Goal: Answer question/provide support: Share knowledge or assist other users

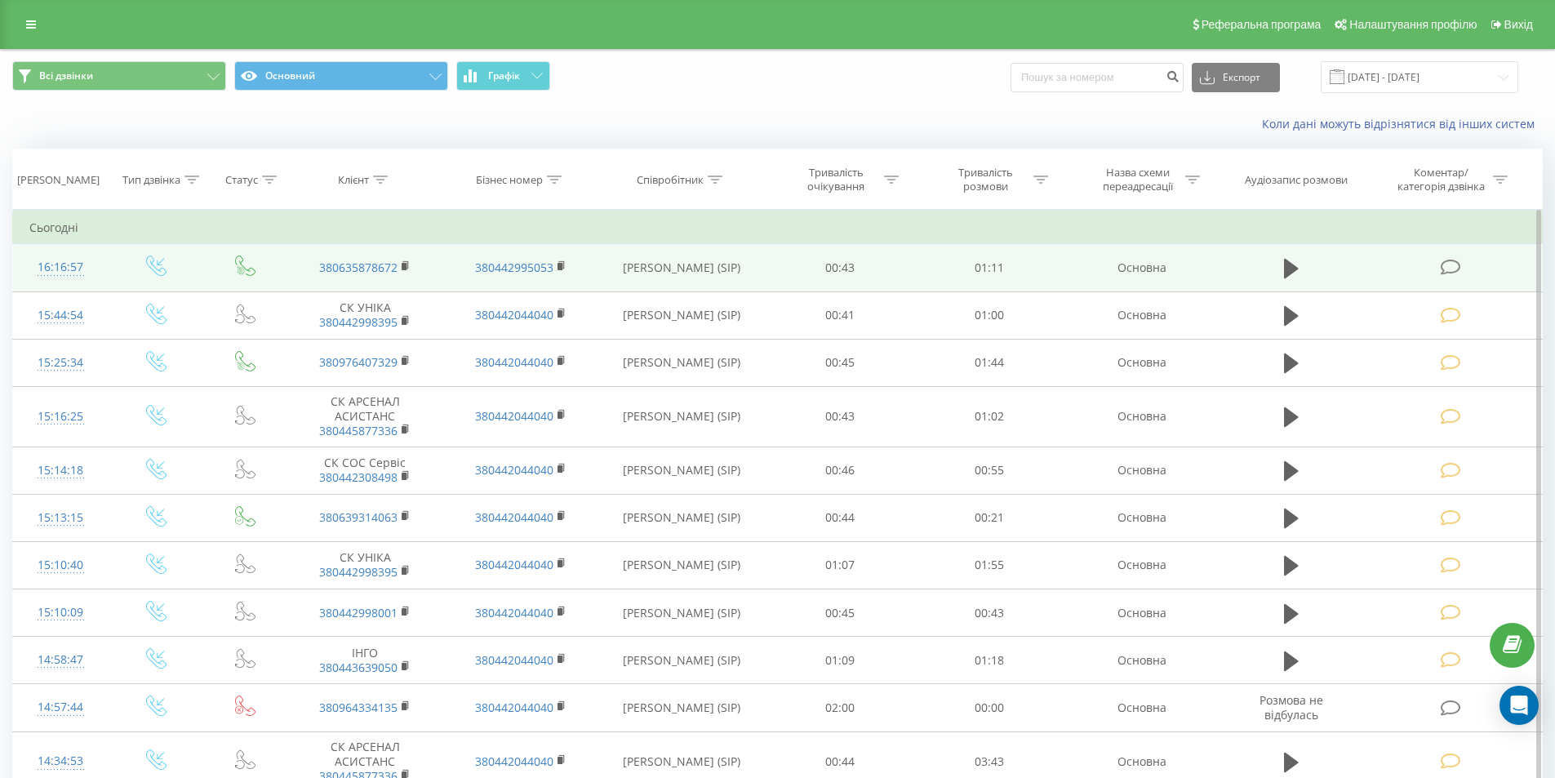
click at [1447, 265] on icon at bounding box center [1450, 267] width 20 height 17
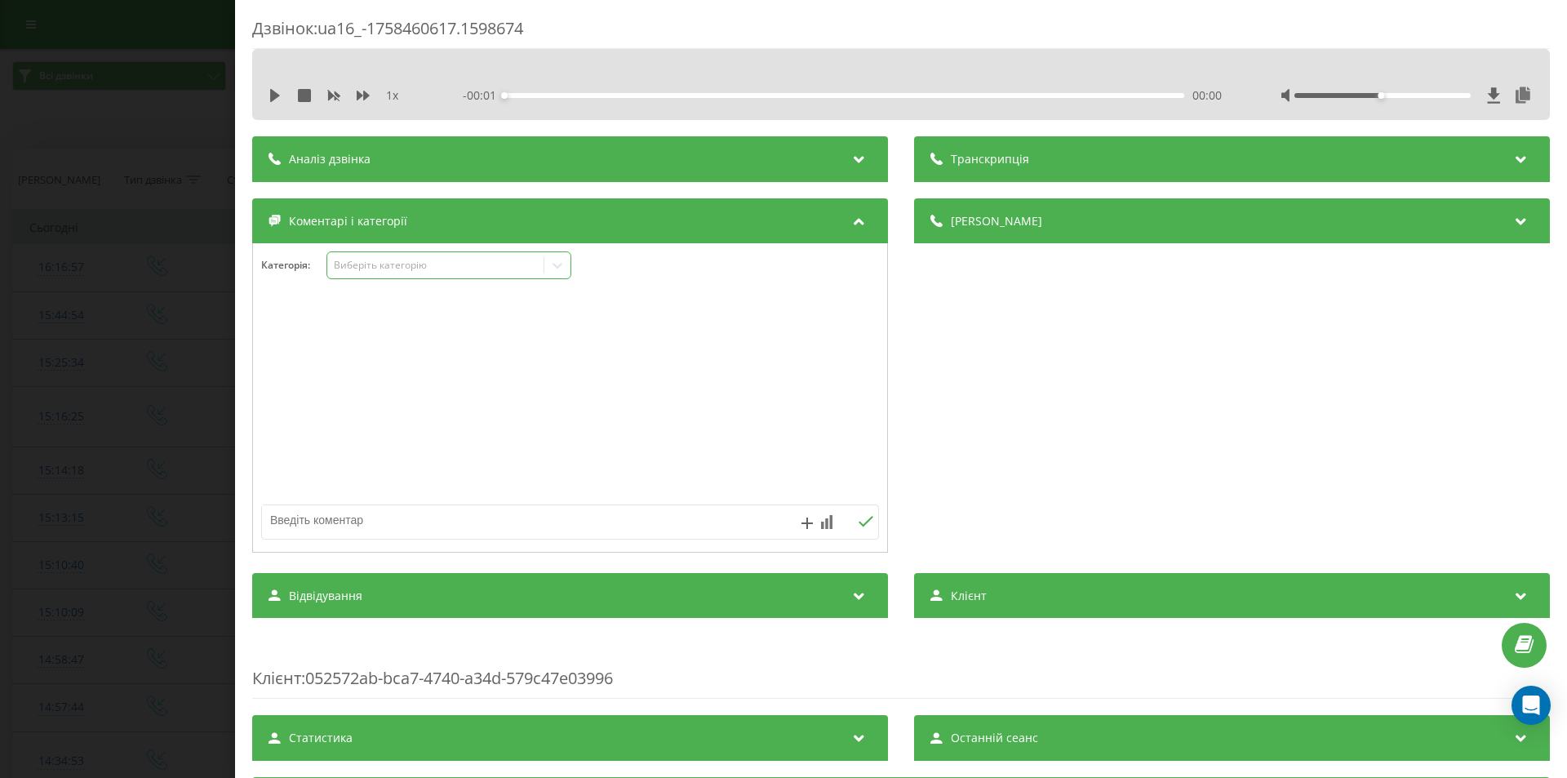
click at [526, 269] on div "Виберіть категорію" at bounding box center [436, 265] width 204 height 13
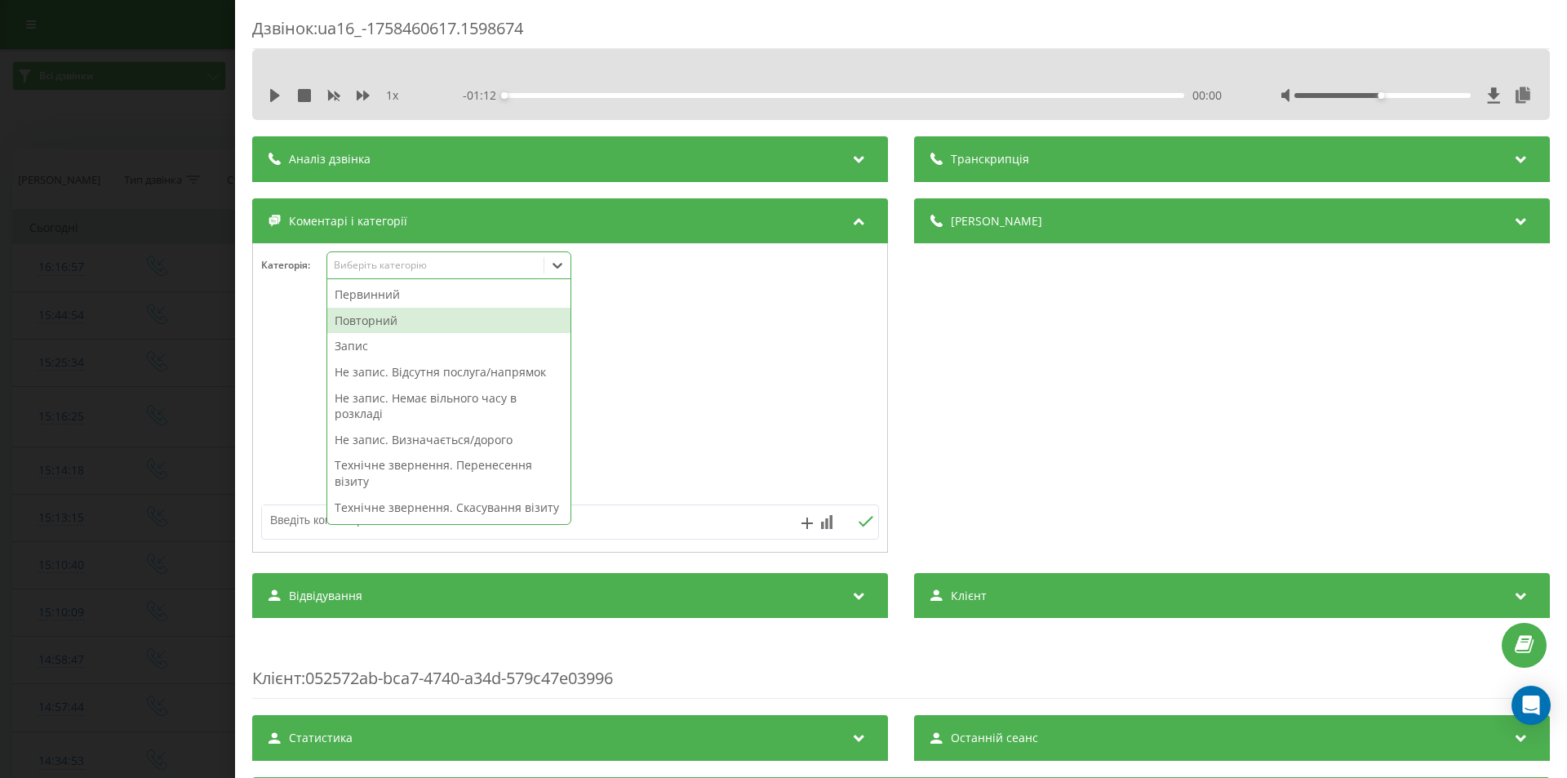
click at [400, 326] on div "Повторний" at bounding box center [448, 321] width 243 height 26
click at [400, 322] on div "Запис" at bounding box center [448, 321] width 243 height 26
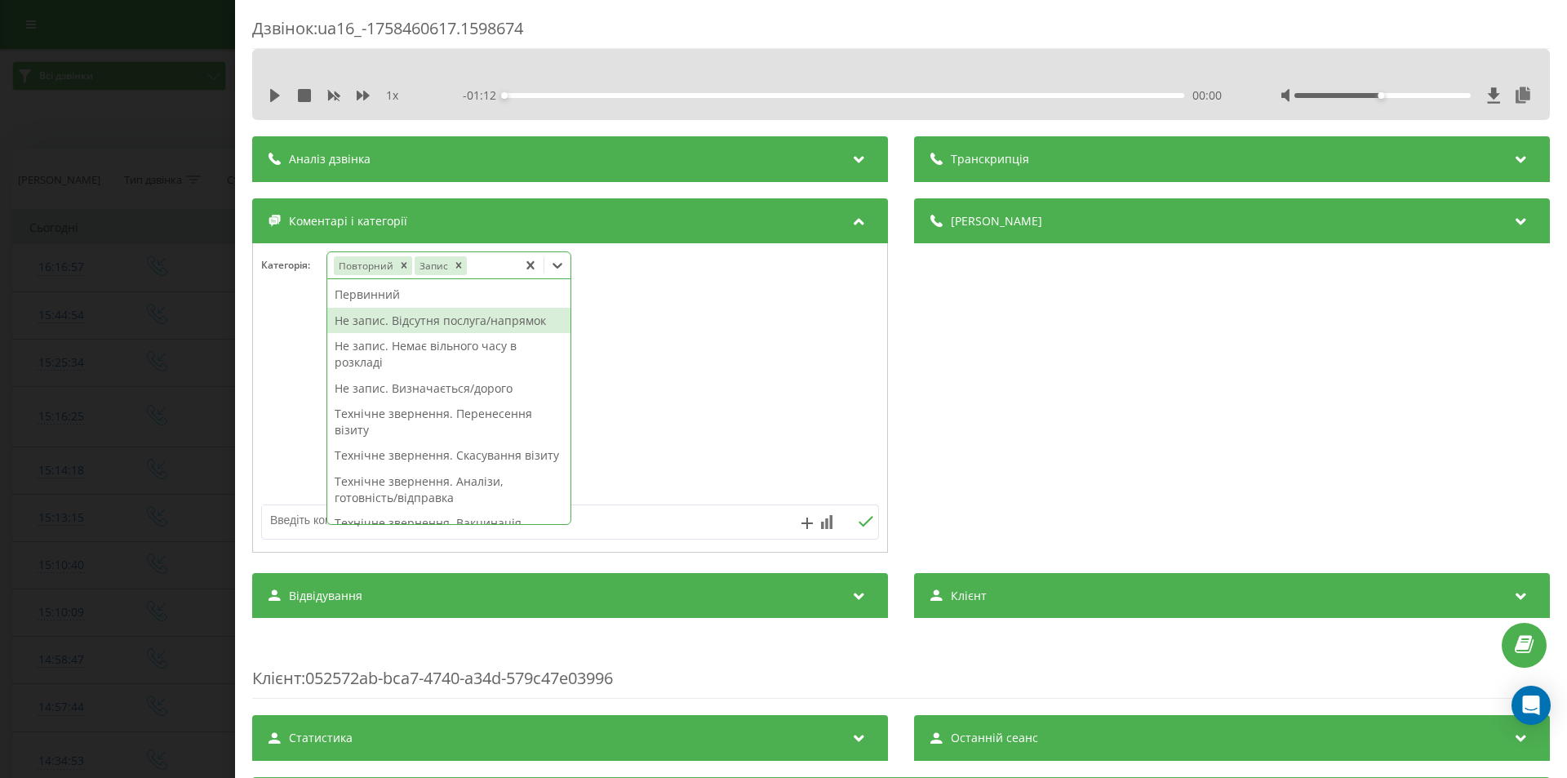
click at [124, 286] on div "Дзвінок : ua16_-1758460617.1598674 1 x - 01:12 00:00 00:00 Транскрипція Для AI-…" at bounding box center [783, 389] width 1567 height 778
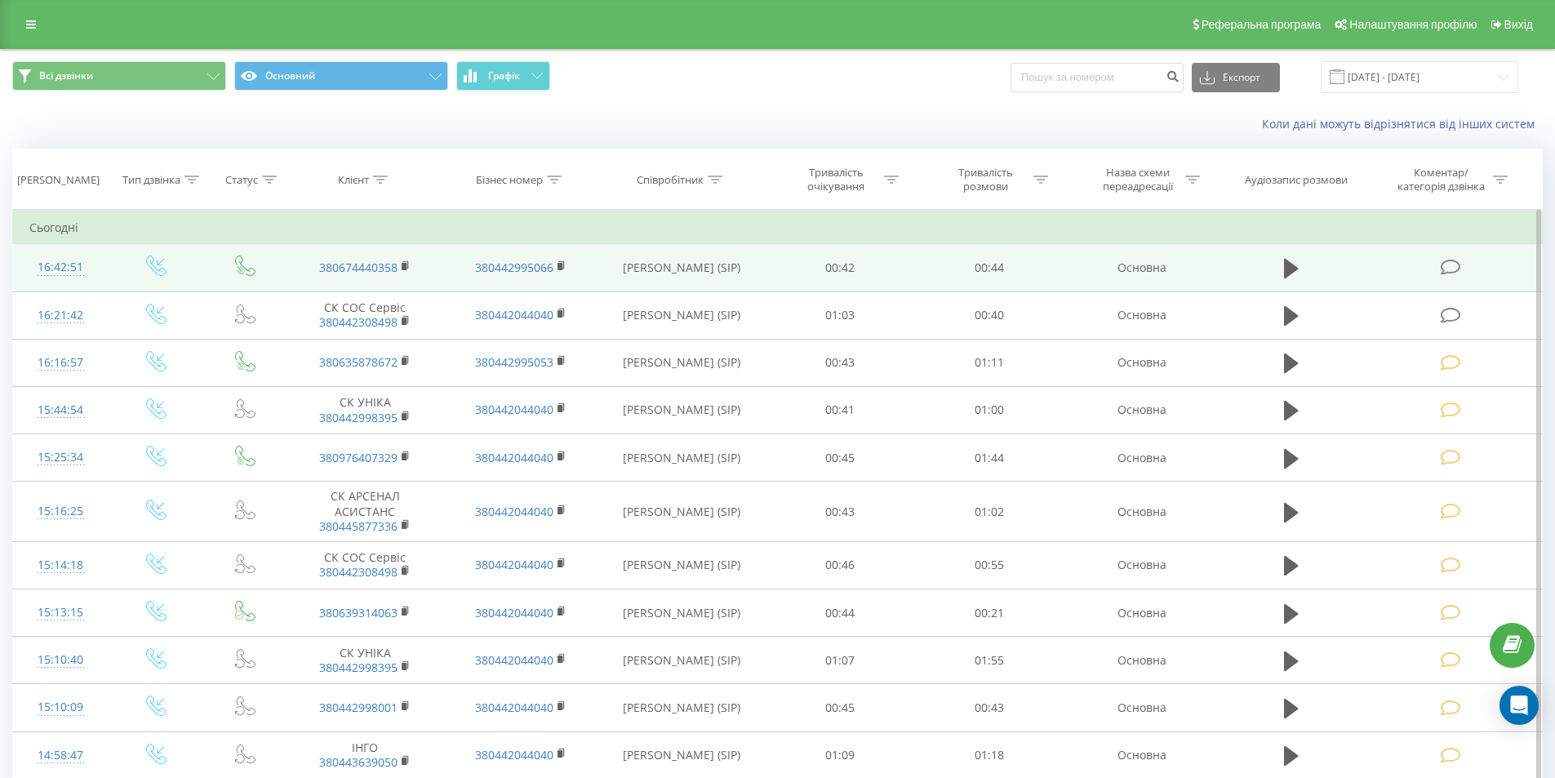
click at [1452, 263] on icon at bounding box center [1450, 267] width 20 height 17
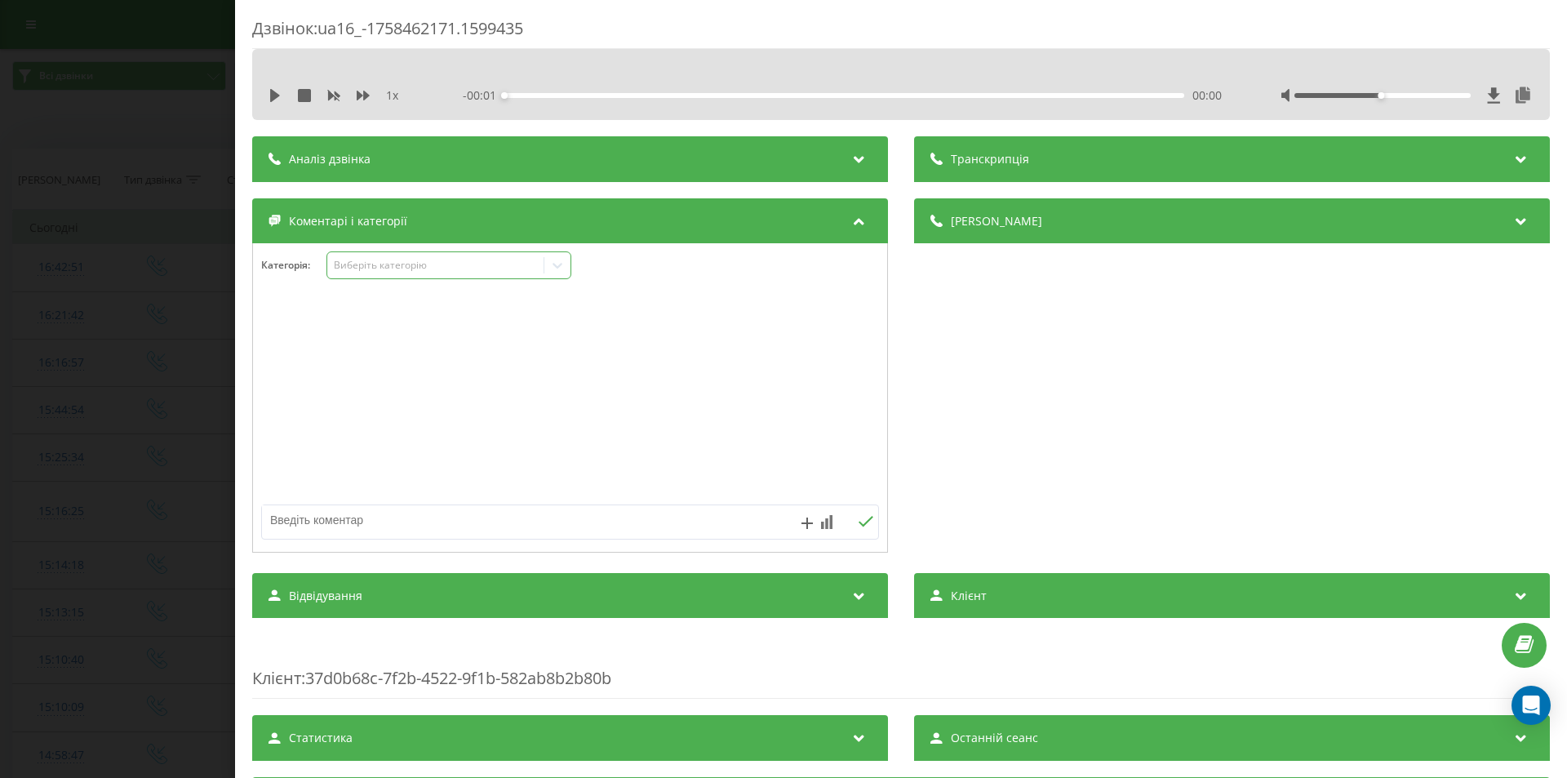
click at [446, 268] on div "Виберіть категорію" at bounding box center [436, 265] width 204 height 13
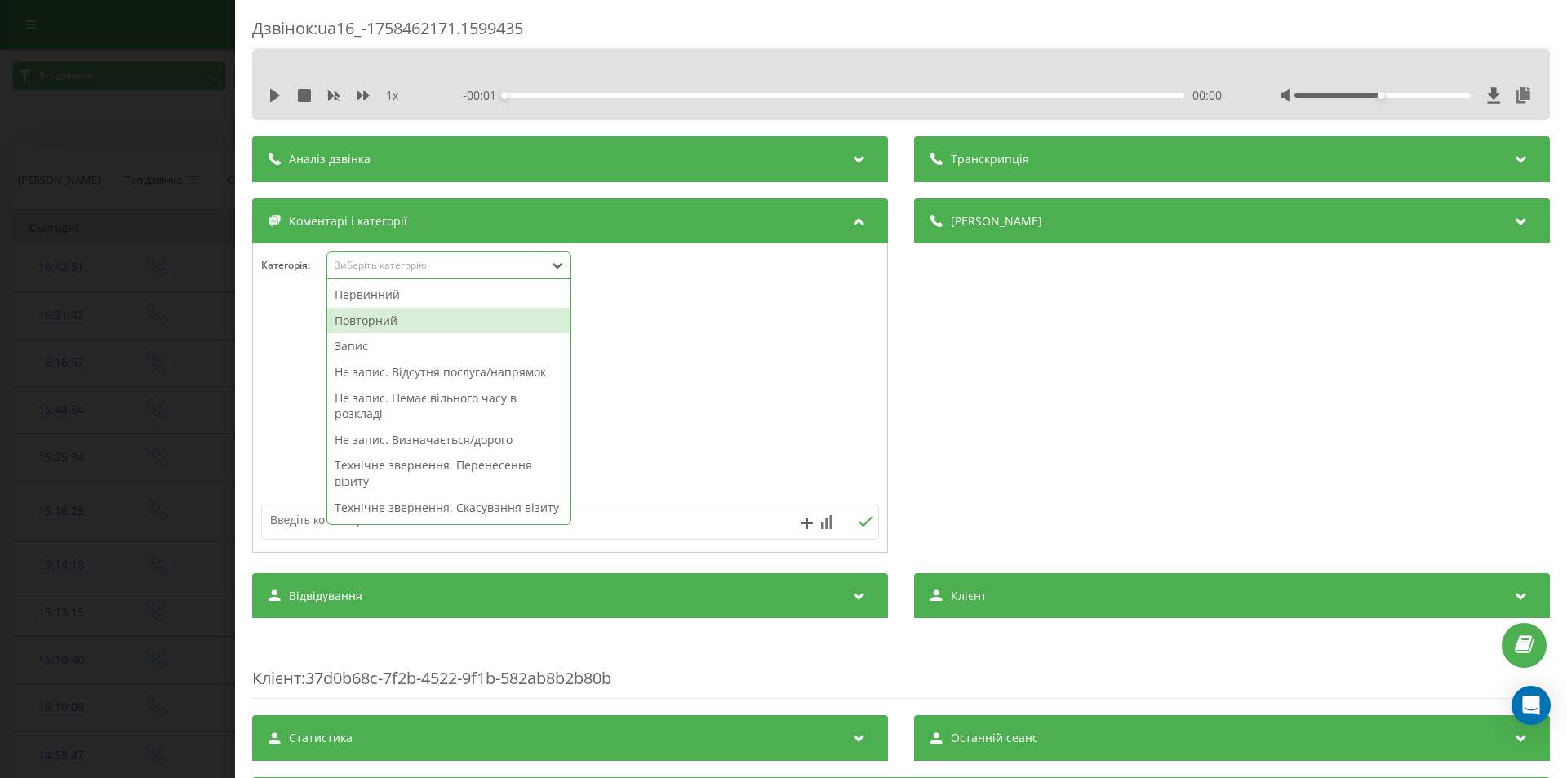
click at [400, 317] on div "Повторний" at bounding box center [448, 321] width 243 height 26
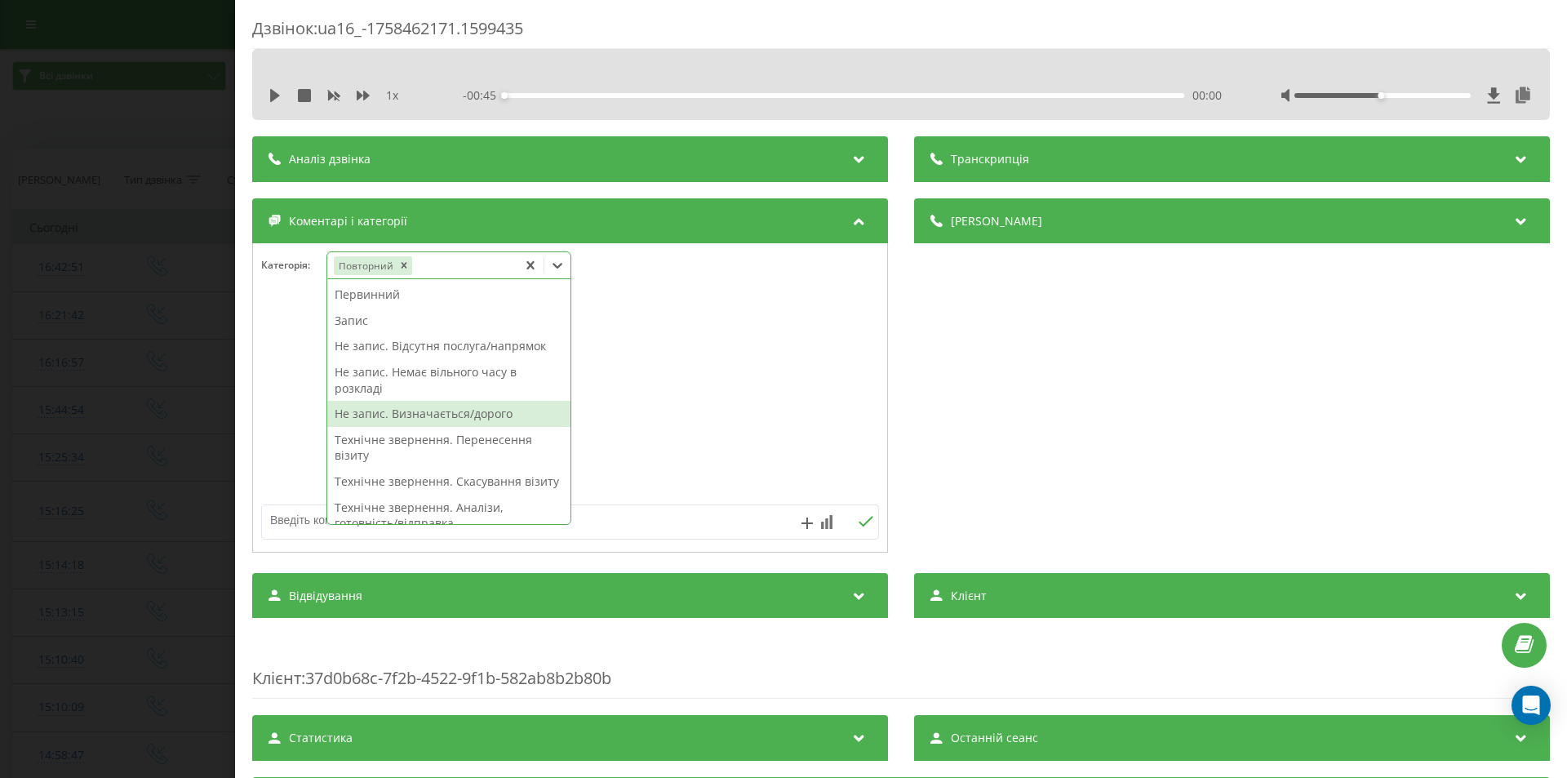
click at [428, 410] on div "Не запис. Визначається/дорого" at bounding box center [448, 414] width 243 height 26
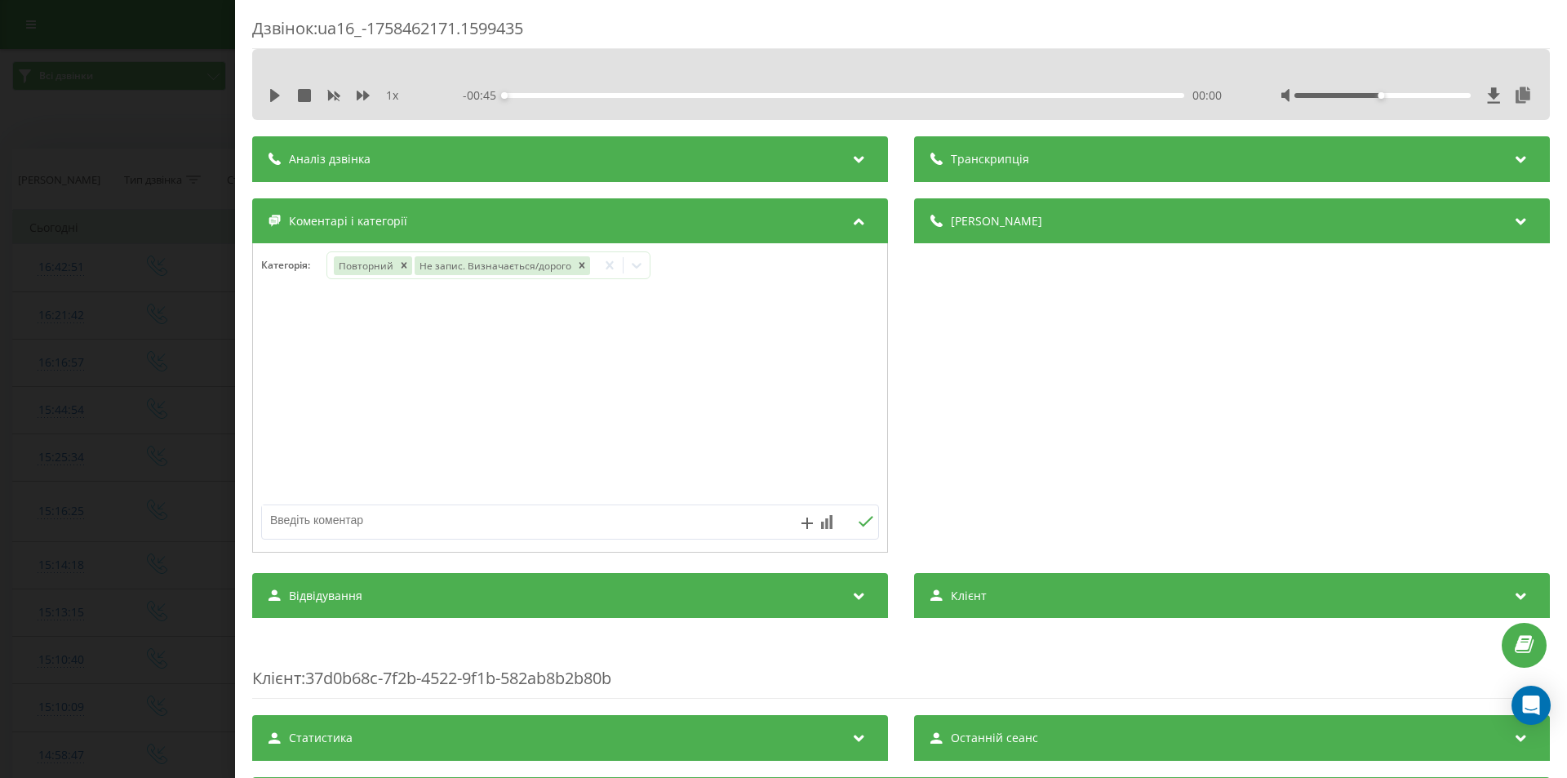
click at [142, 329] on div "Дзвінок : ua16_-1758462171.1599435 1 x - 00:45 00:00 00:00 Транскрипція Для AI-…" at bounding box center [783, 389] width 1567 height 778
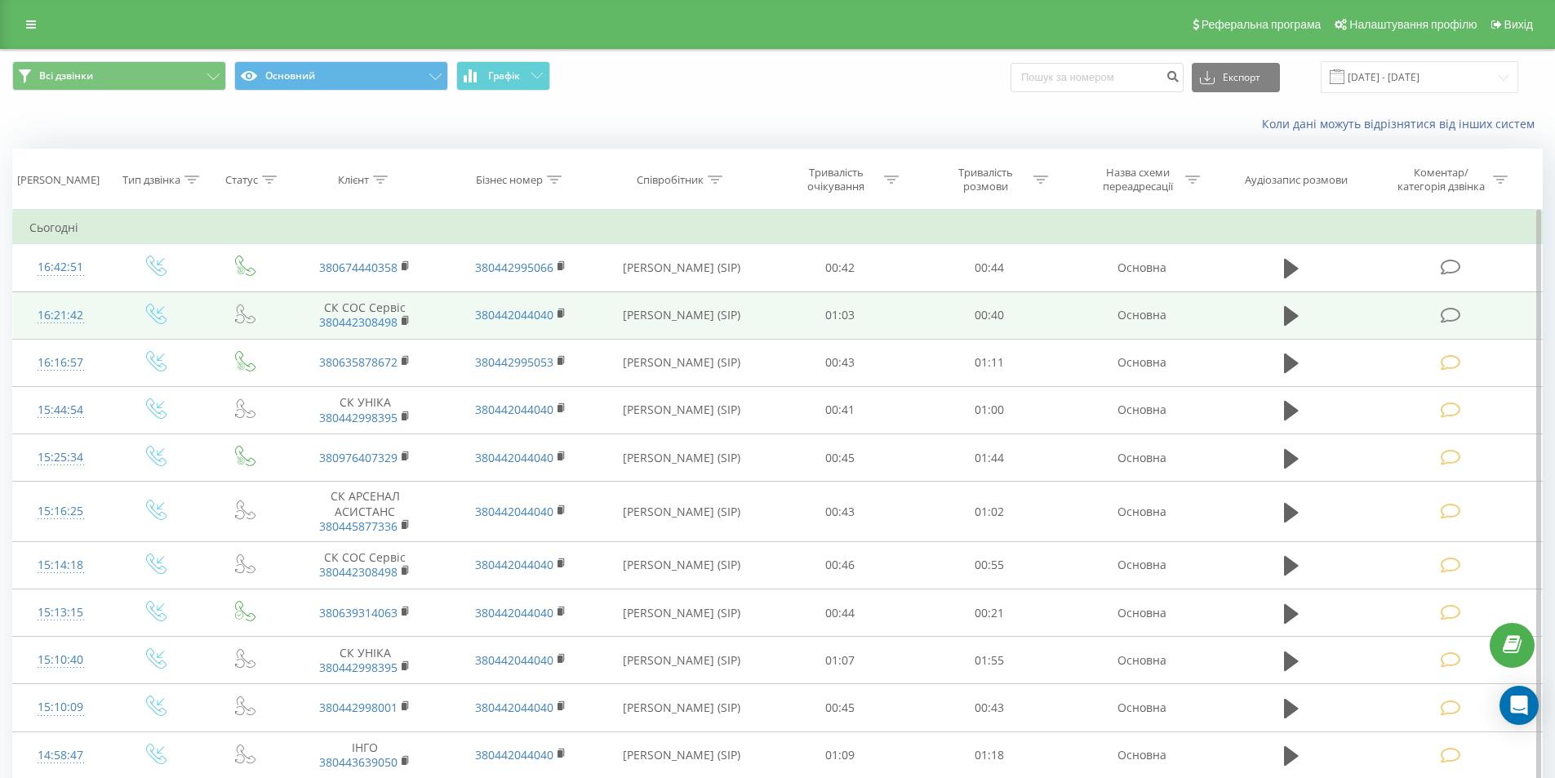
click at [1453, 312] on icon at bounding box center [1450, 315] width 20 height 17
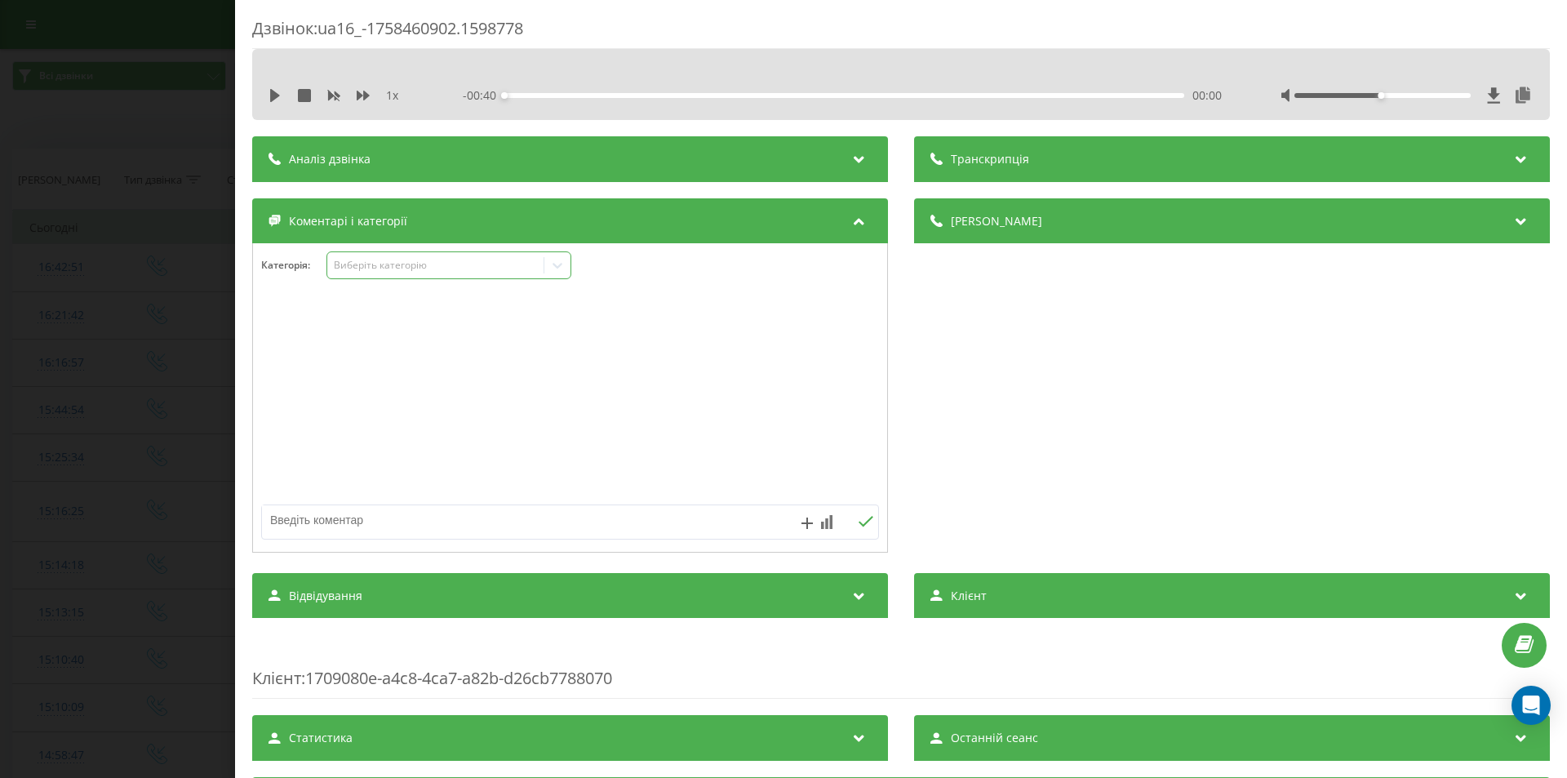
click at [421, 262] on div "Виберіть категорію" at bounding box center [436, 265] width 204 height 13
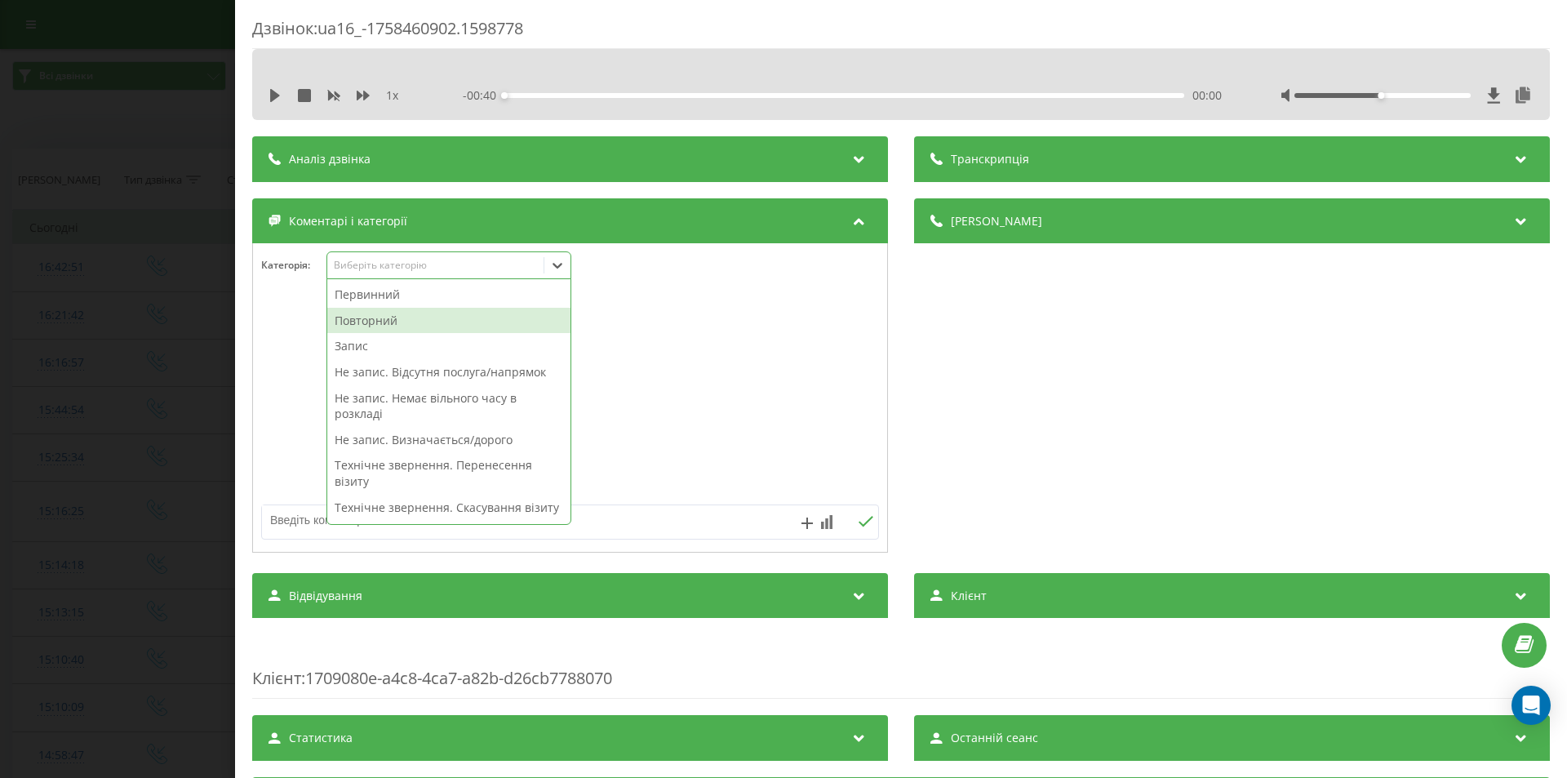
click at [385, 325] on div "Повторний" at bounding box center [448, 321] width 243 height 26
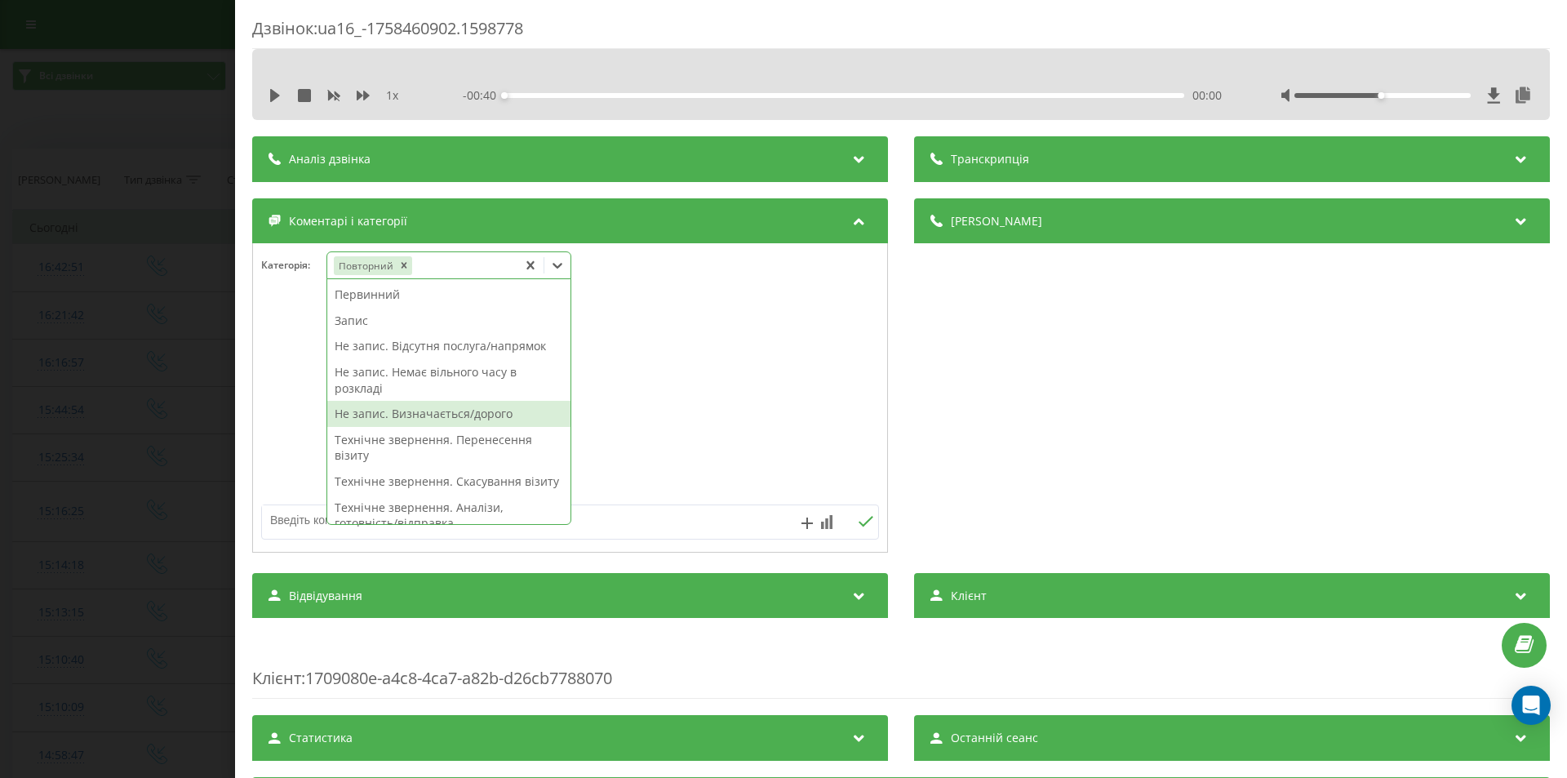
click at [426, 417] on div "Не запис. Визначається/дорого" at bounding box center [448, 414] width 243 height 26
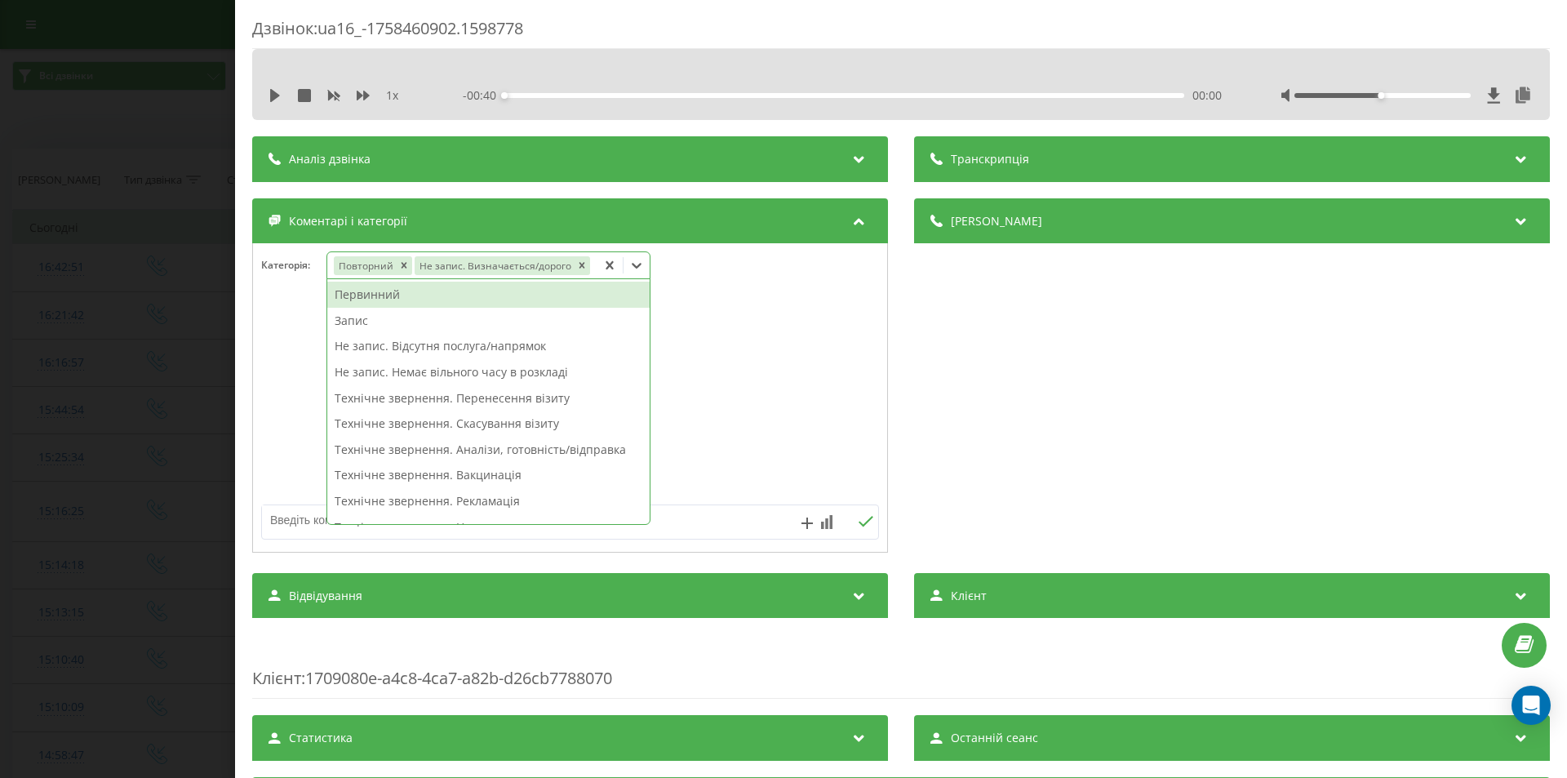
click at [163, 348] on div "Дзвінок : ua16_-1758460902.1598778 1 x - 00:40 00:00 00:00 Транскрипція Для AI-…" at bounding box center [783, 389] width 1567 height 778
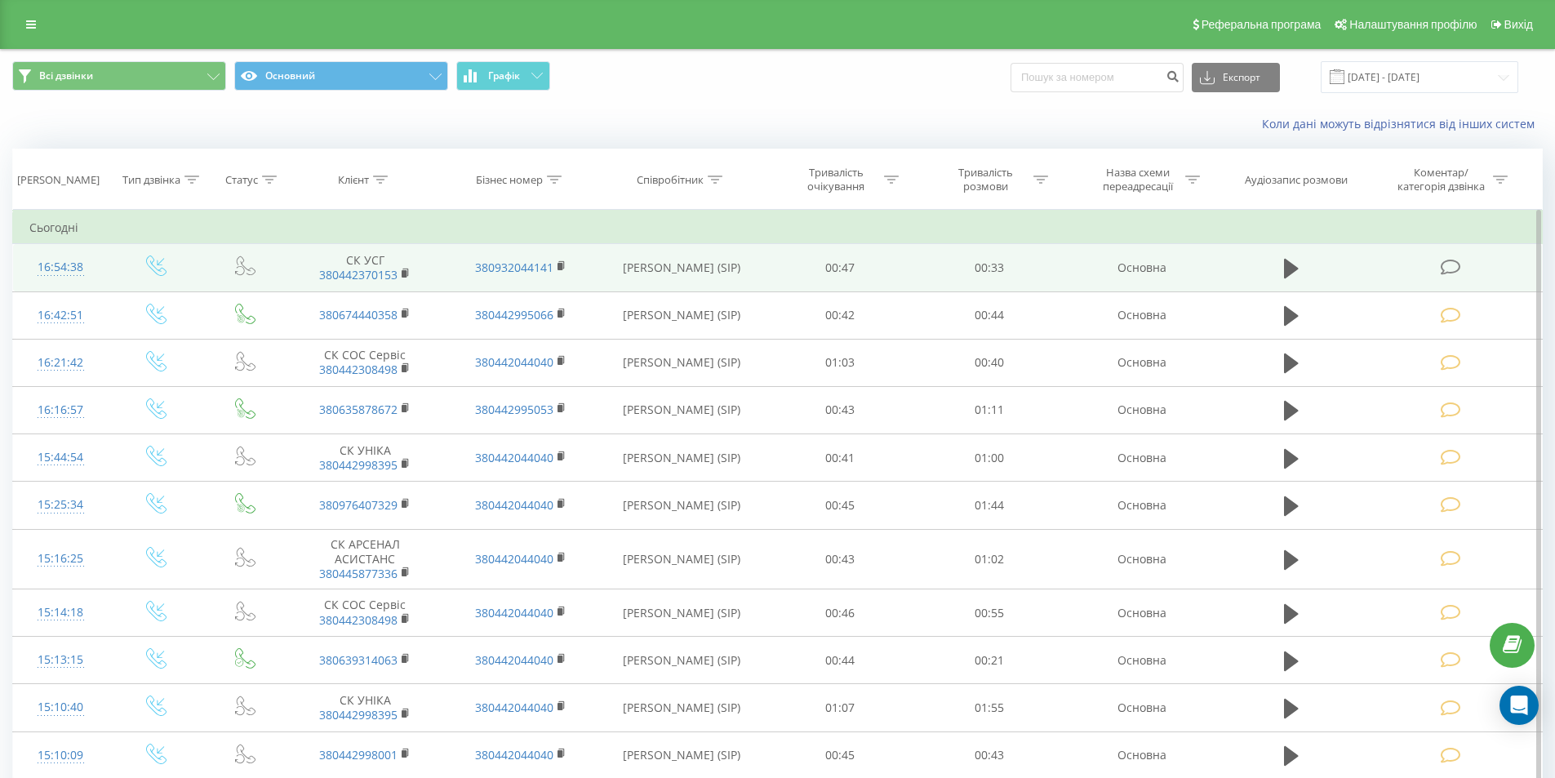
click at [1449, 270] on icon at bounding box center [1450, 267] width 20 height 17
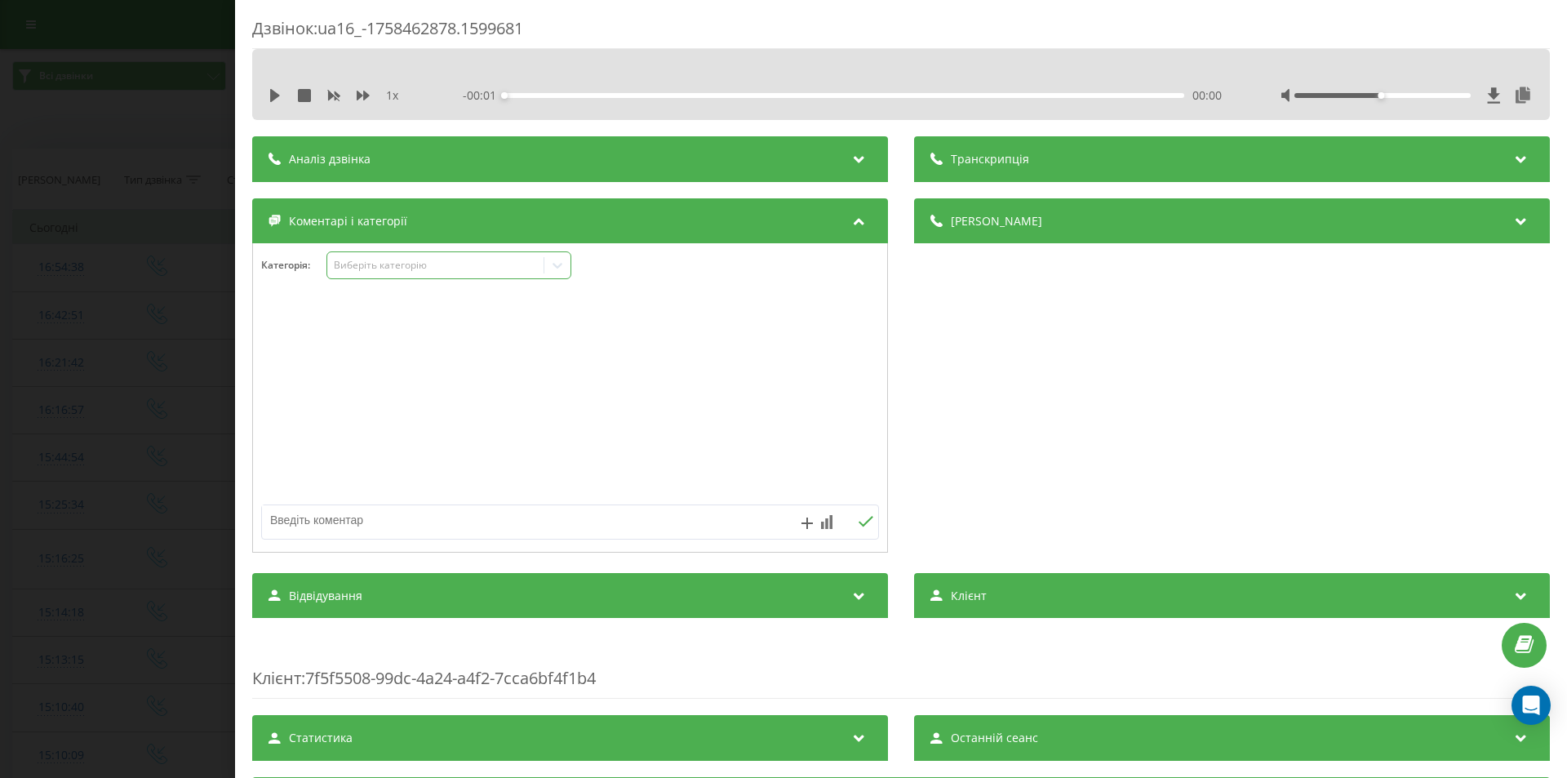
click at [467, 262] on div "Виберіть категорію" at bounding box center [436, 265] width 204 height 13
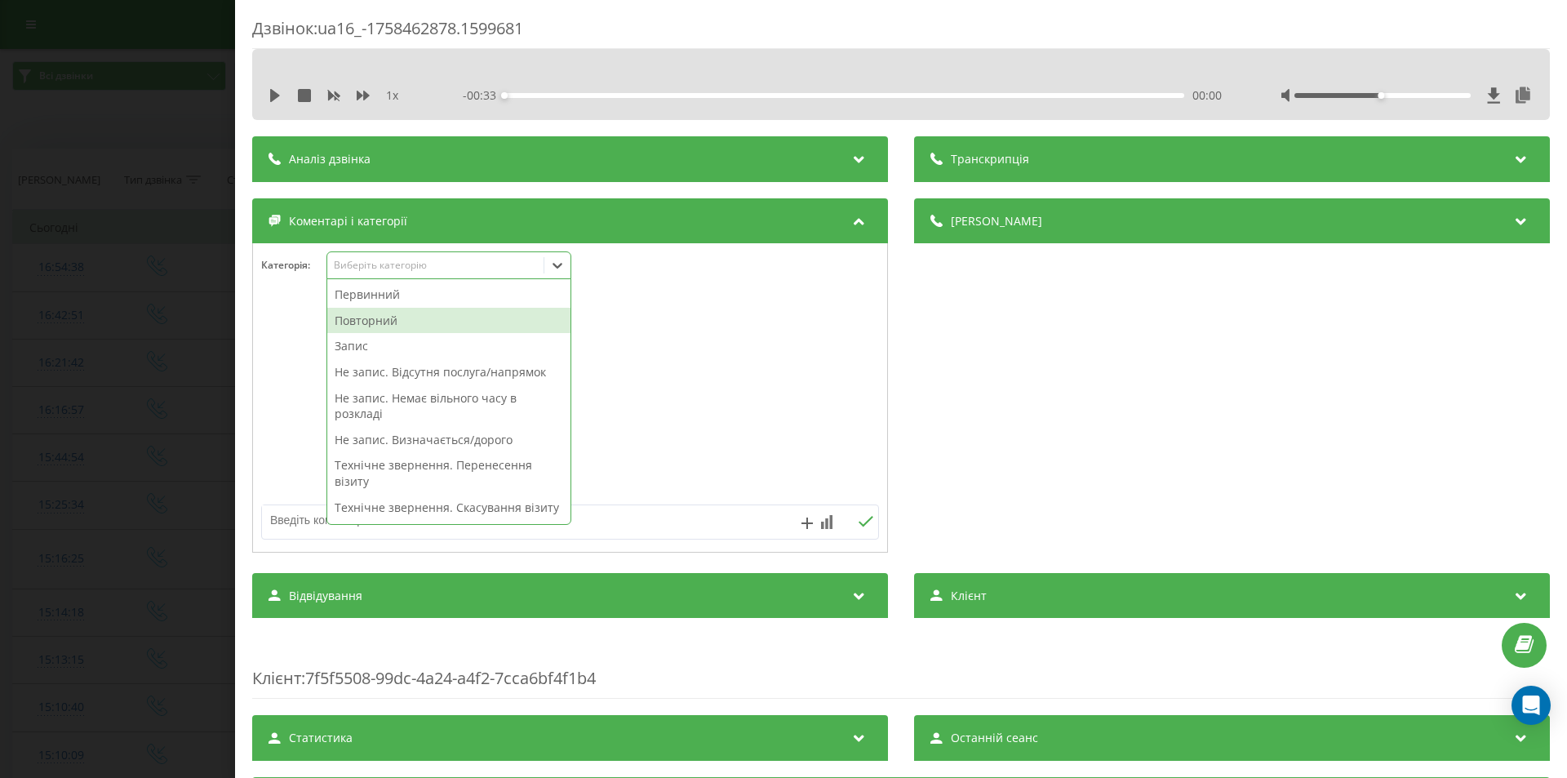
click at [415, 317] on div "Повторний" at bounding box center [448, 321] width 243 height 26
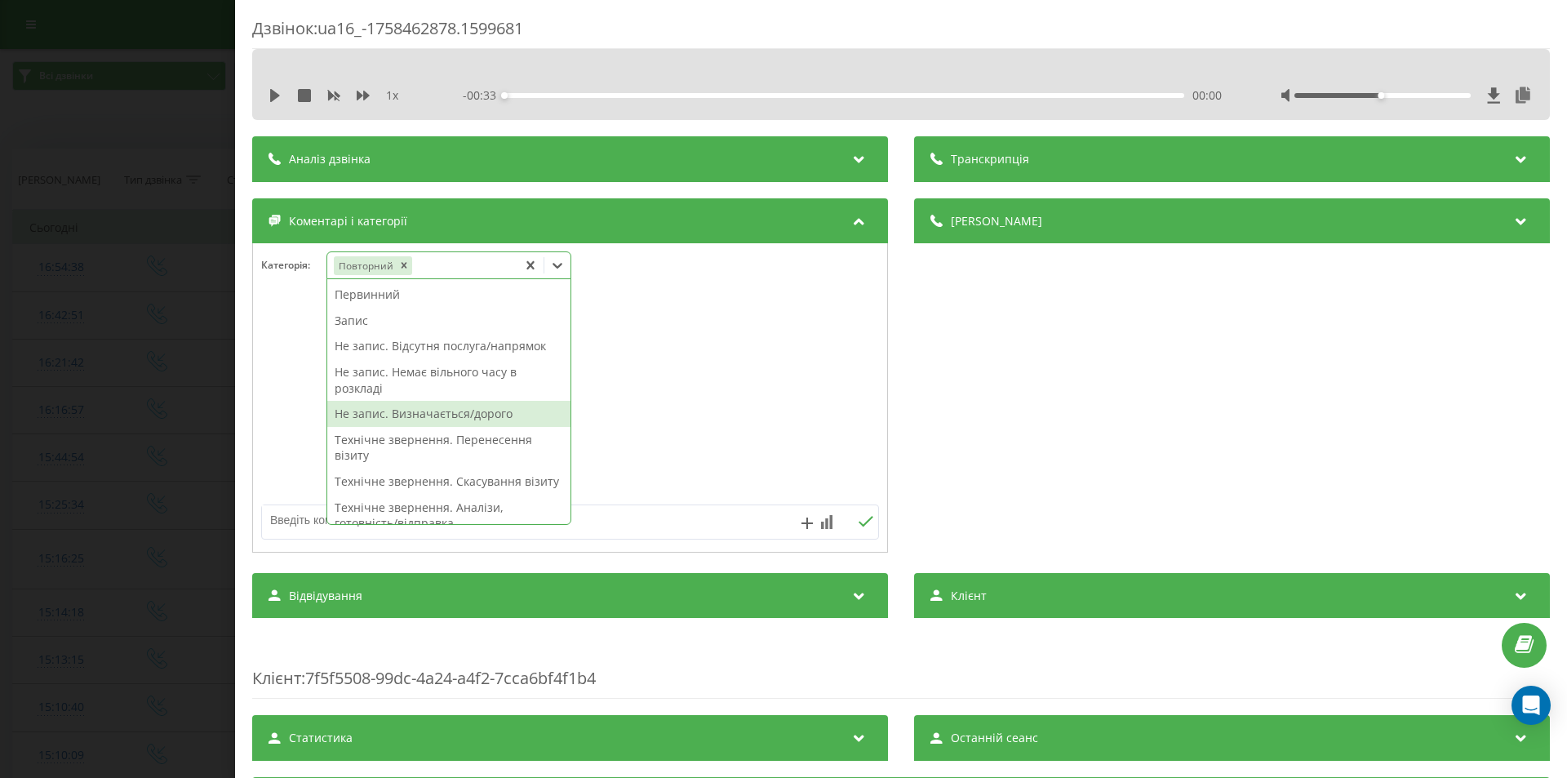
click at [470, 412] on div "Не запис. Визначається/дорого" at bounding box center [448, 414] width 243 height 26
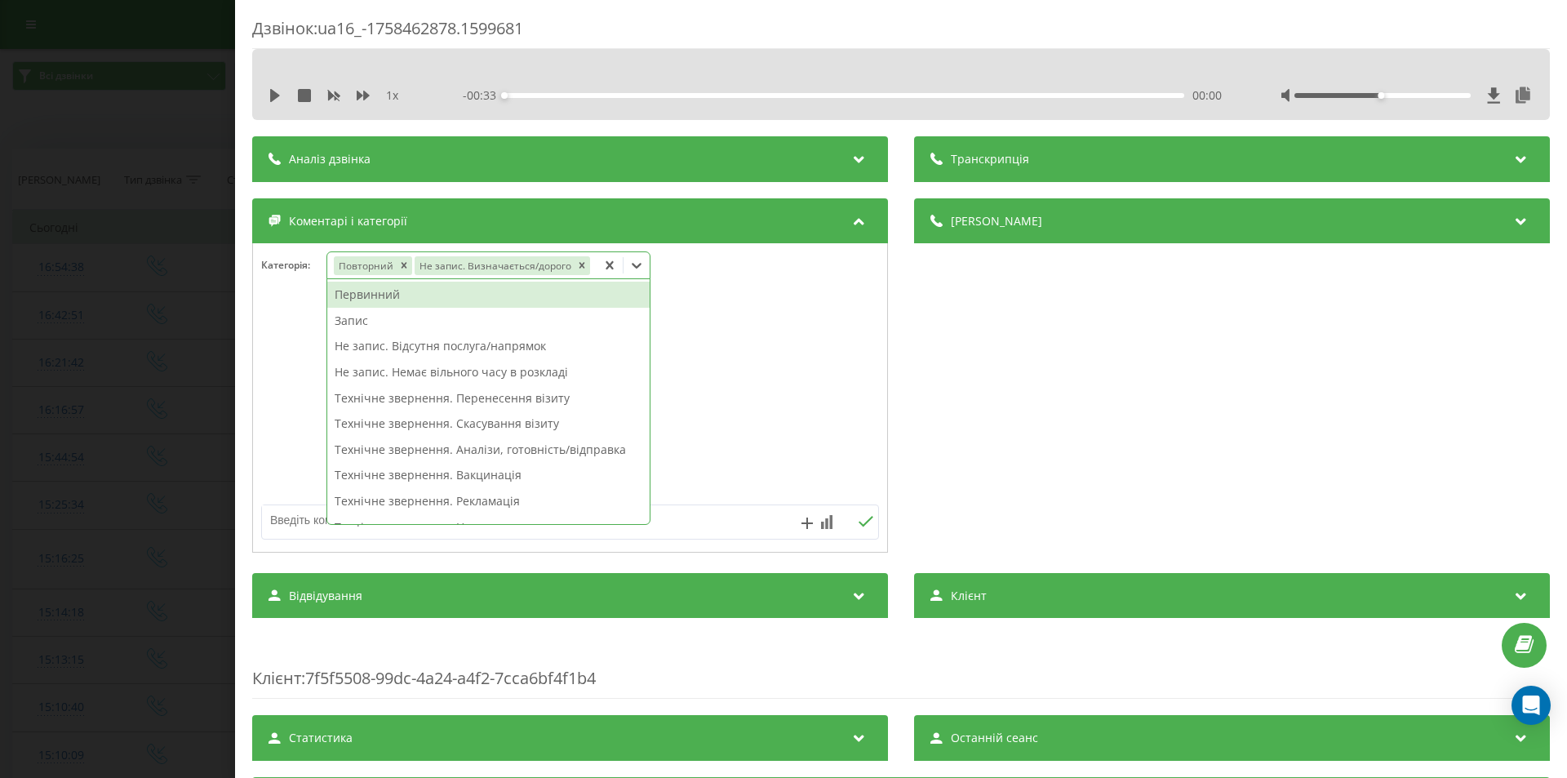
click at [158, 345] on div "Дзвінок : ua16_-1758462878.1599681 1 x - 00:33 00:00 00:00 Транскрипція Для AI-…" at bounding box center [783, 389] width 1567 height 778
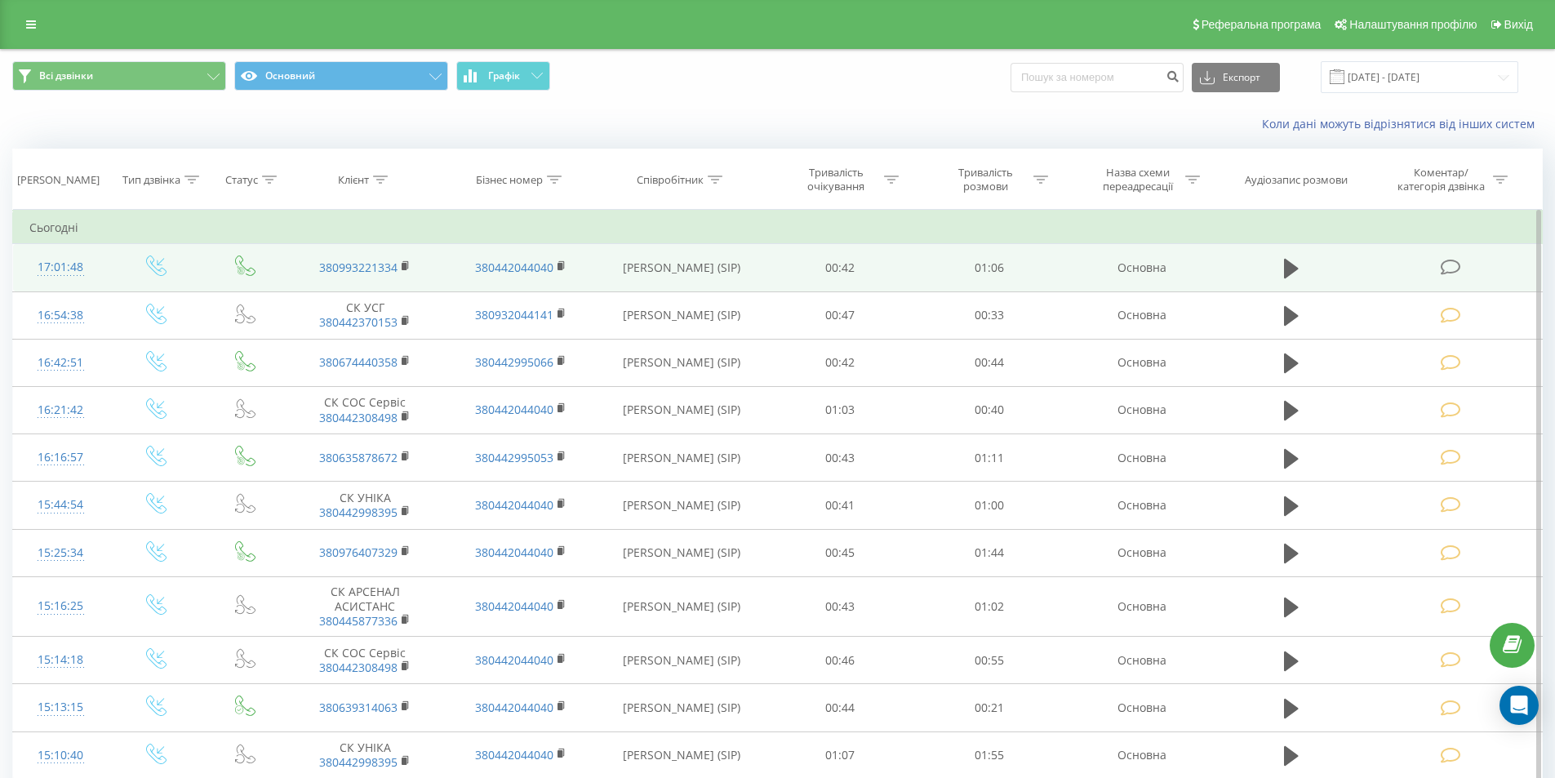
click at [1449, 267] on icon at bounding box center [1450, 267] width 20 height 17
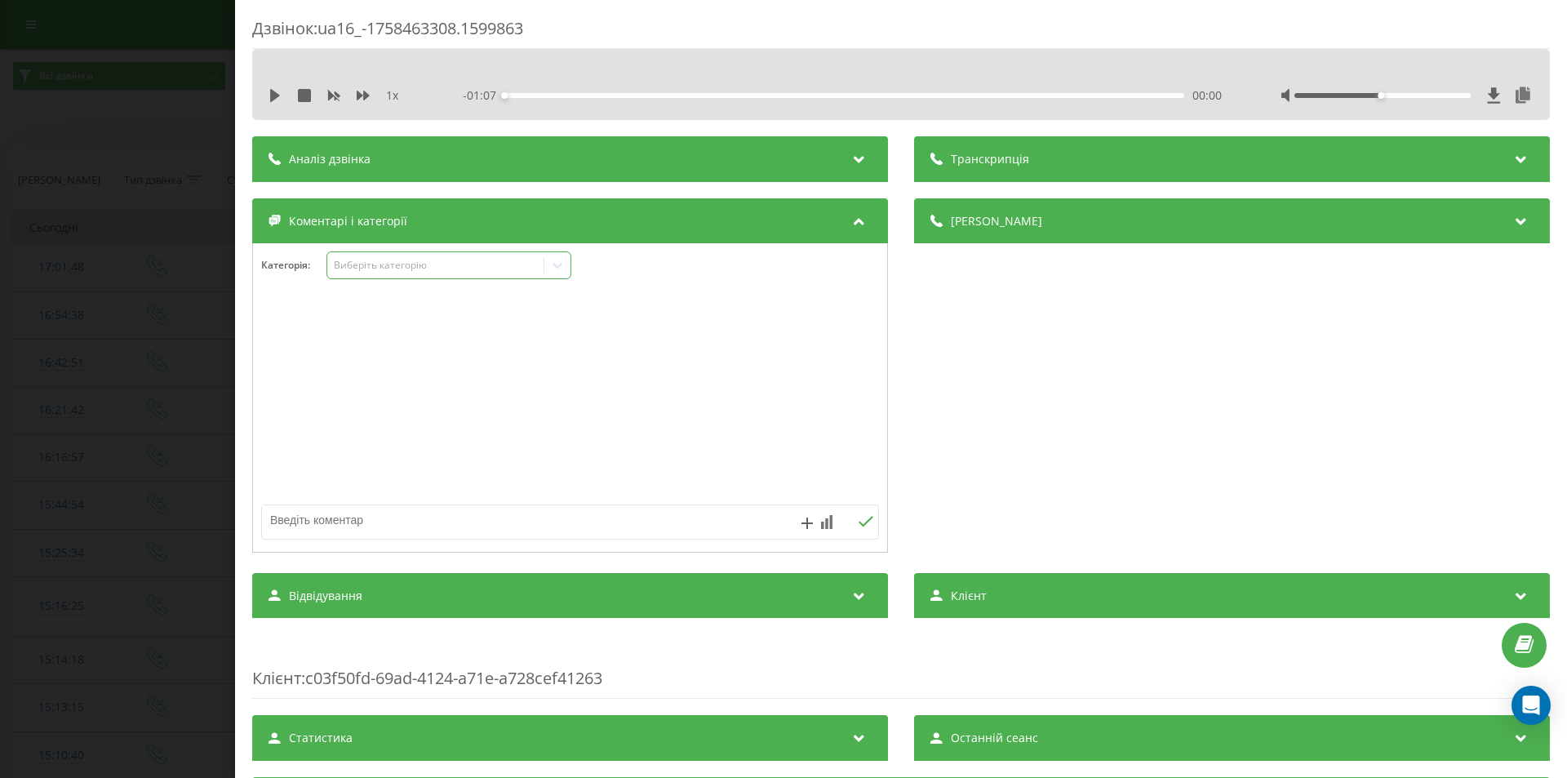
click at [558, 264] on icon at bounding box center [557, 265] width 16 height 16
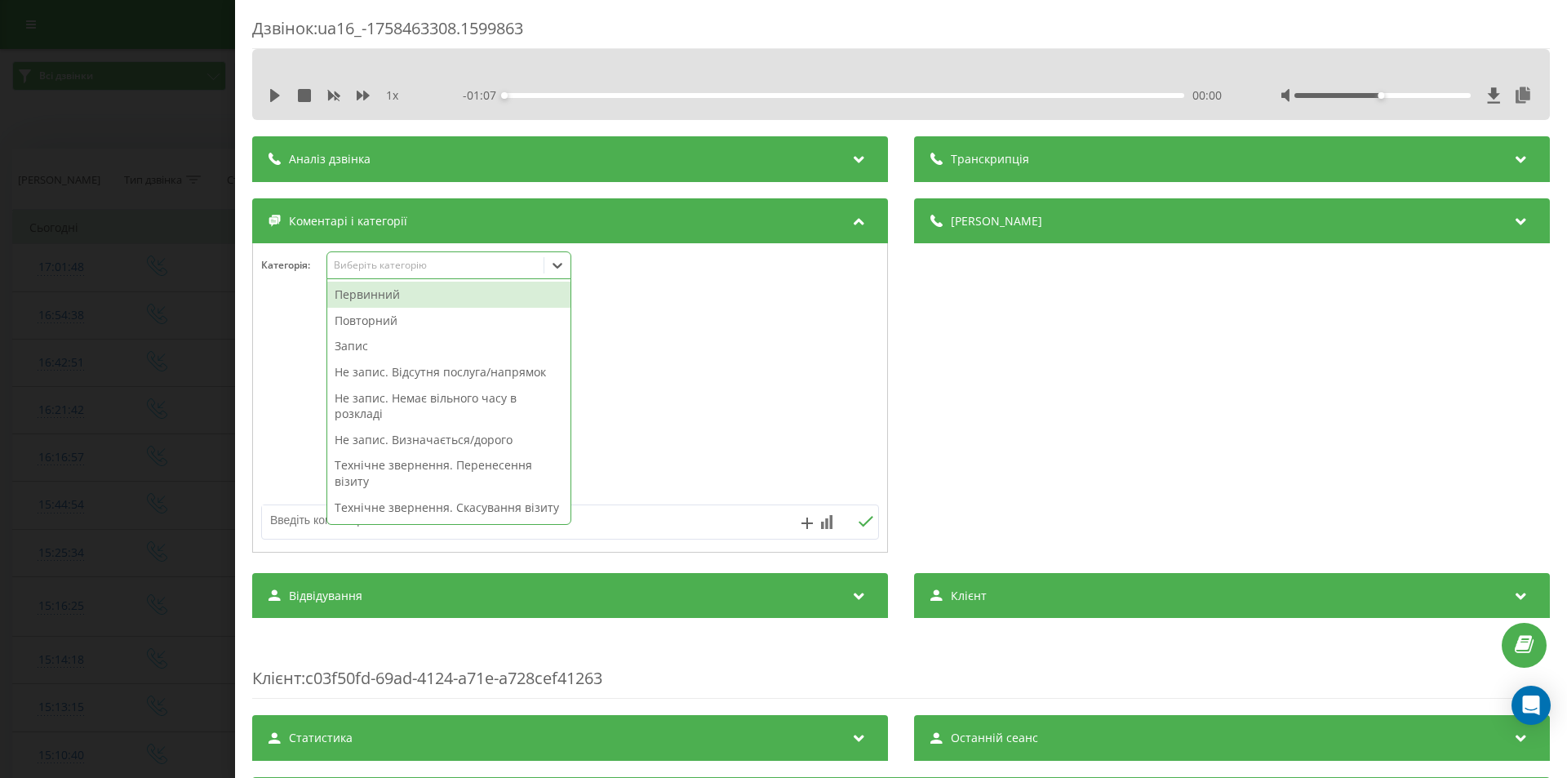
click at [425, 296] on div "Первинний" at bounding box center [448, 295] width 243 height 26
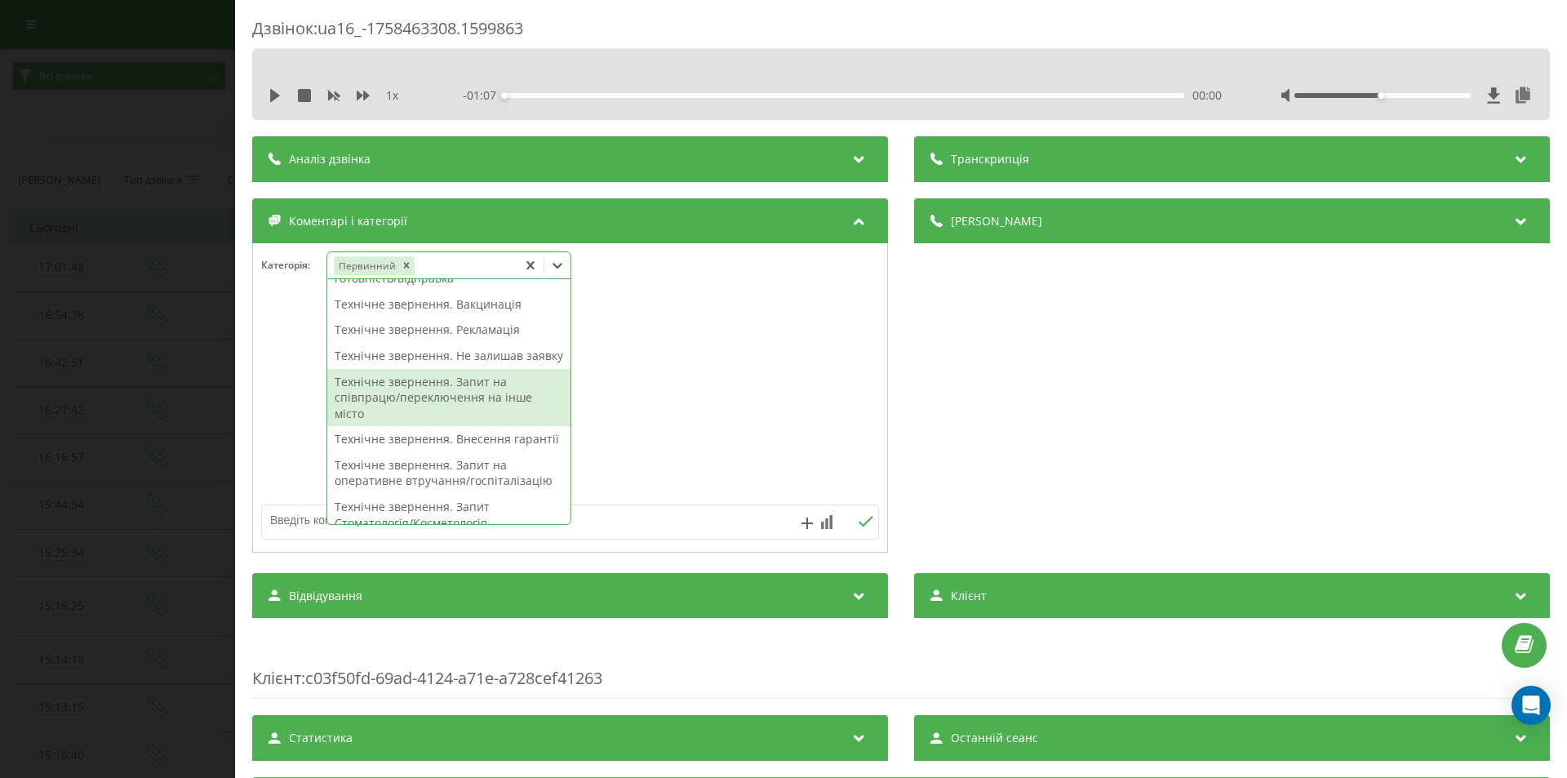
scroll to position [408, 0]
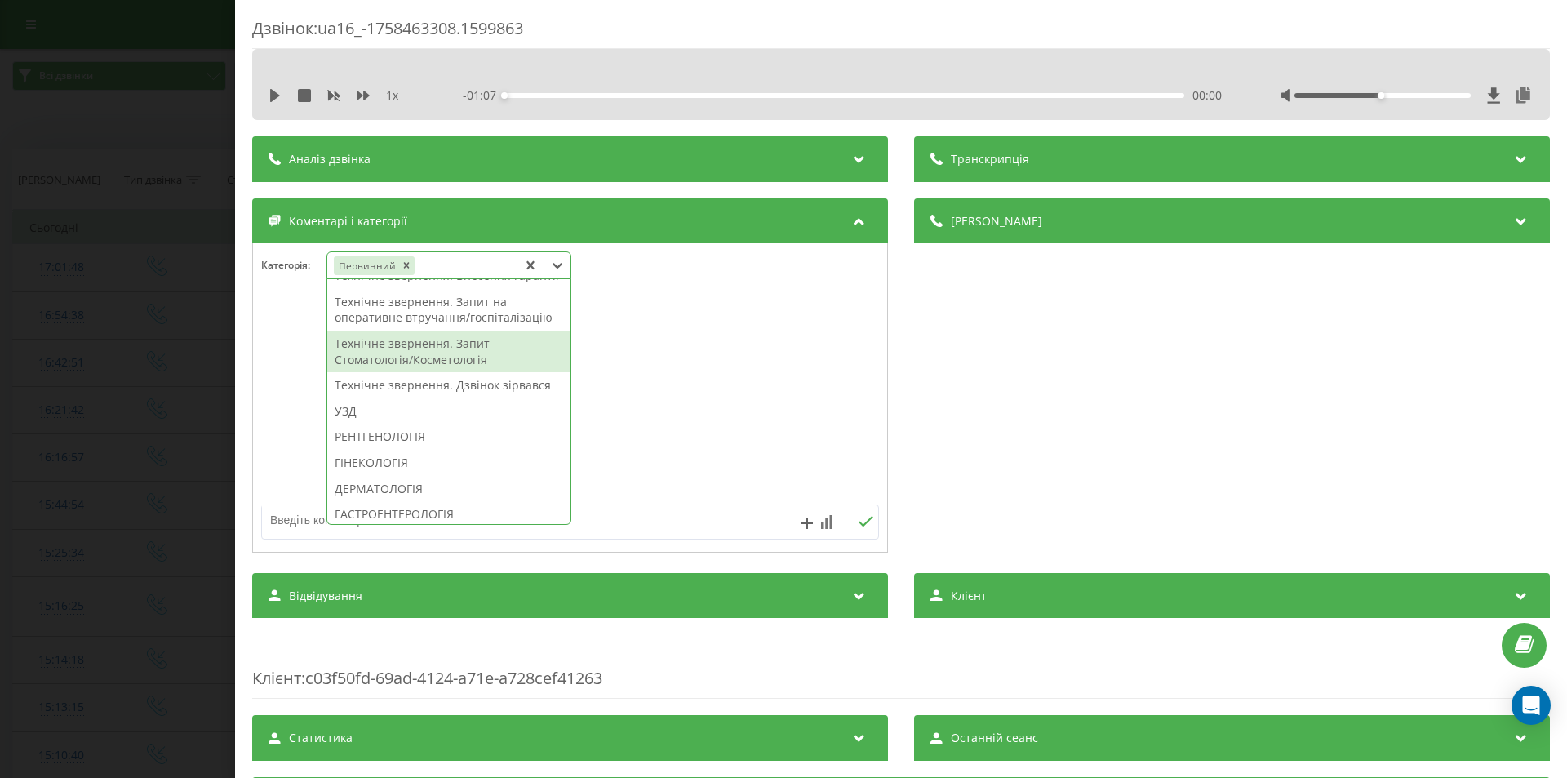
click at [499, 372] on div "Технічне звернення. Запит Стоматологія/Косметологія" at bounding box center [448, 352] width 243 height 42
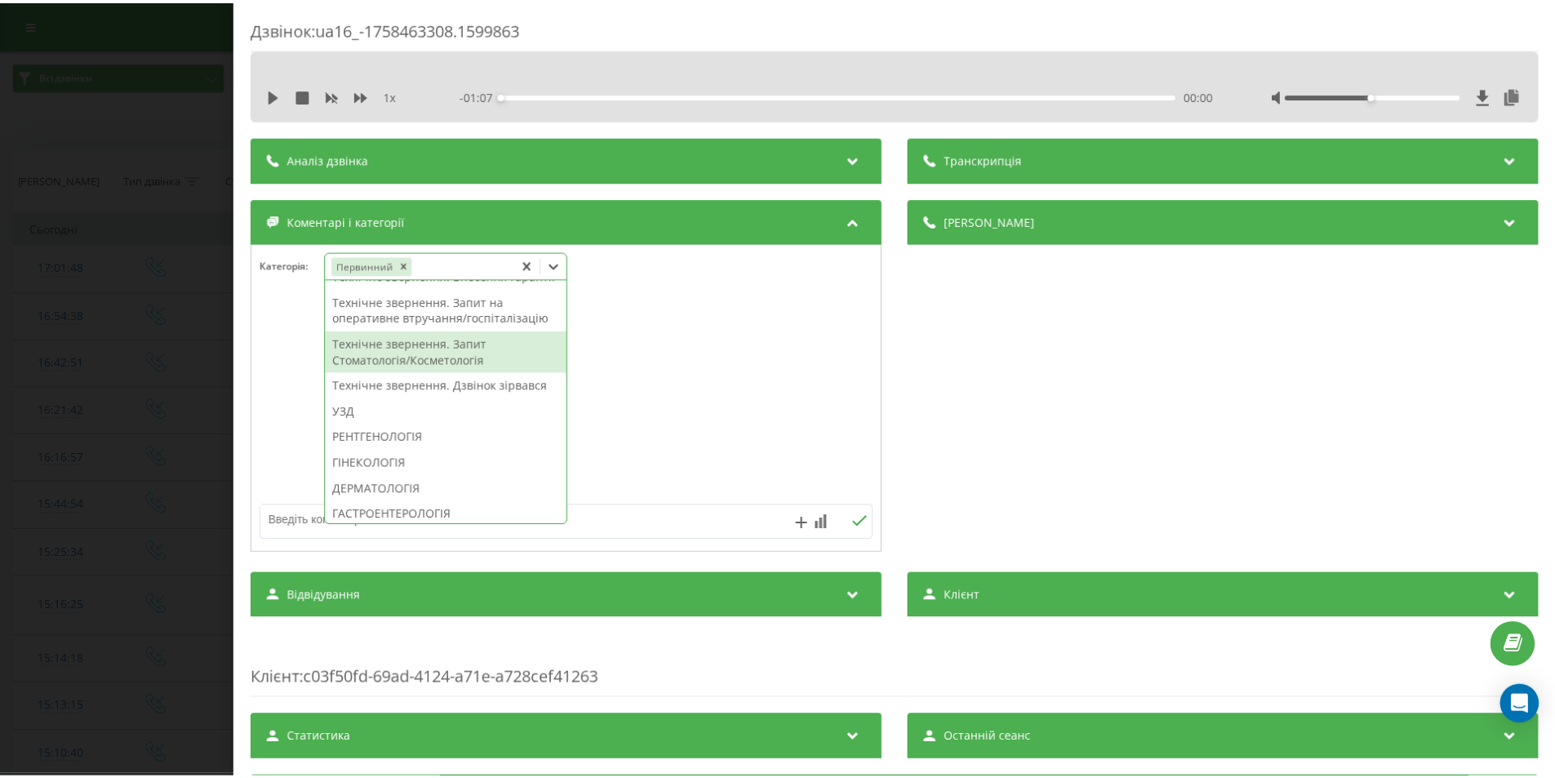
scroll to position [328, 0]
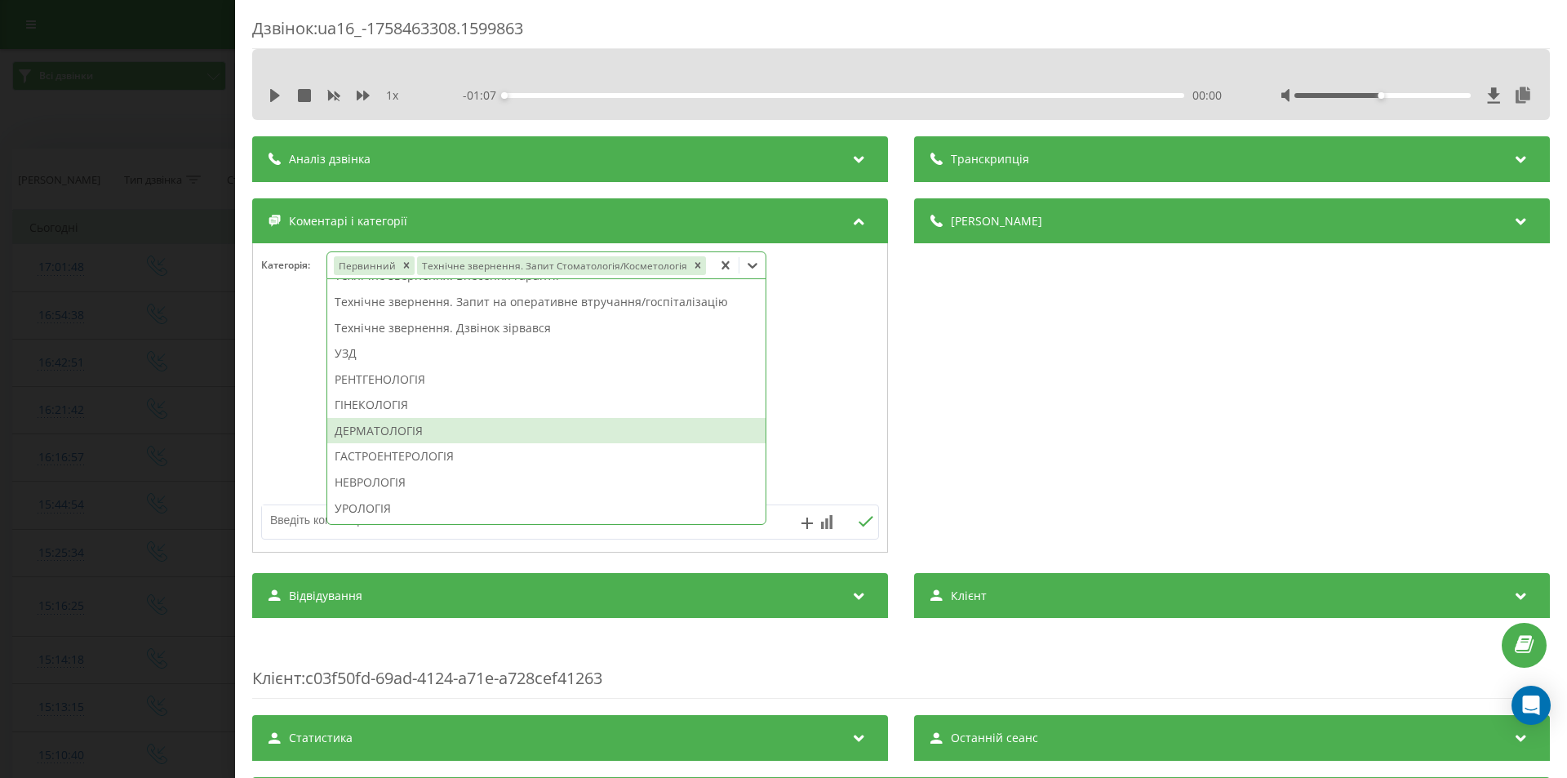
click at [129, 352] on div "Дзвінок : ua16_-1758463308.1599863 1 x - 01:07 00:00 00:00 Транскрипція Для AI-…" at bounding box center [783, 389] width 1567 height 778
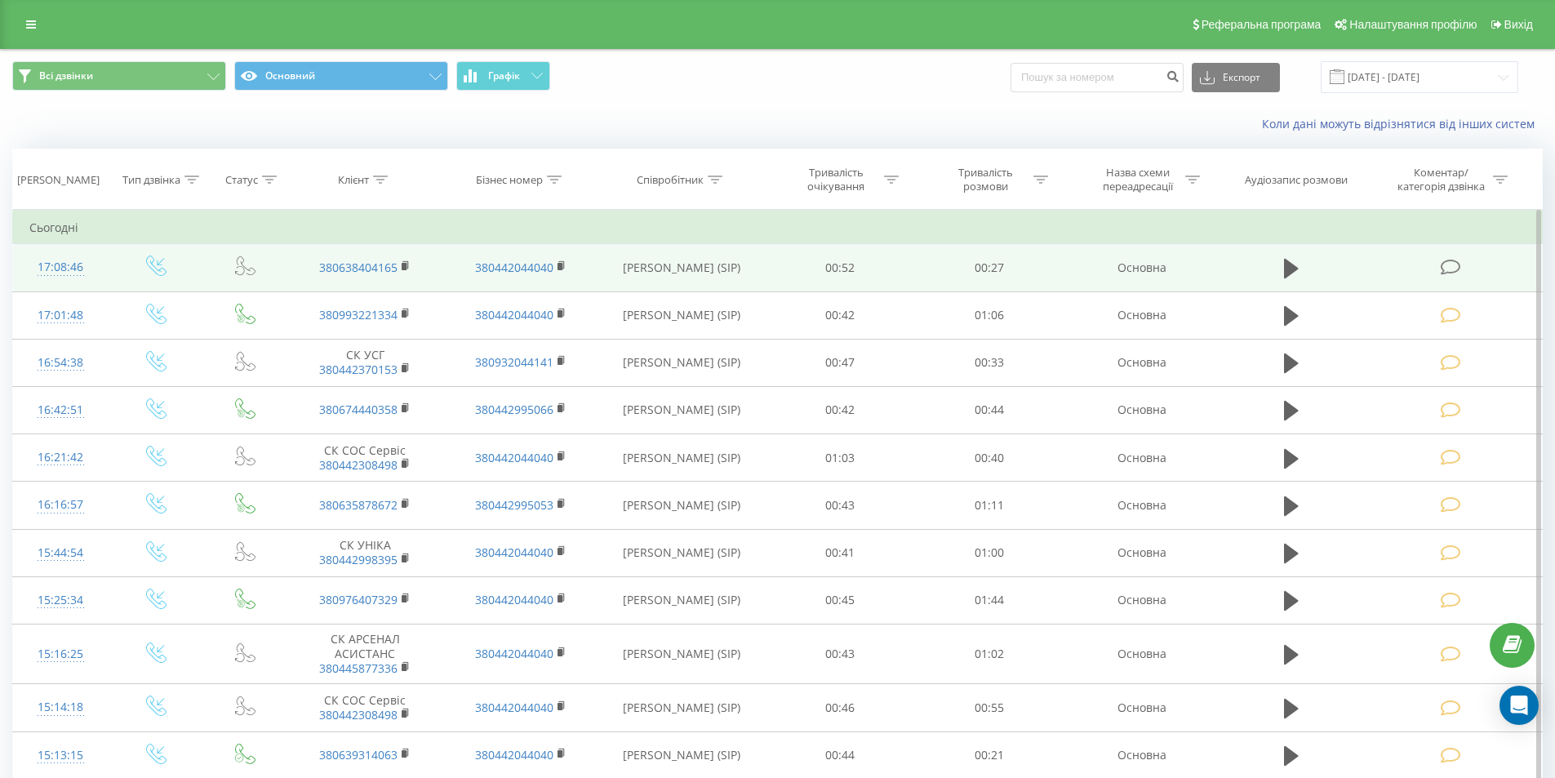
click at [1445, 262] on icon at bounding box center [1450, 267] width 20 height 17
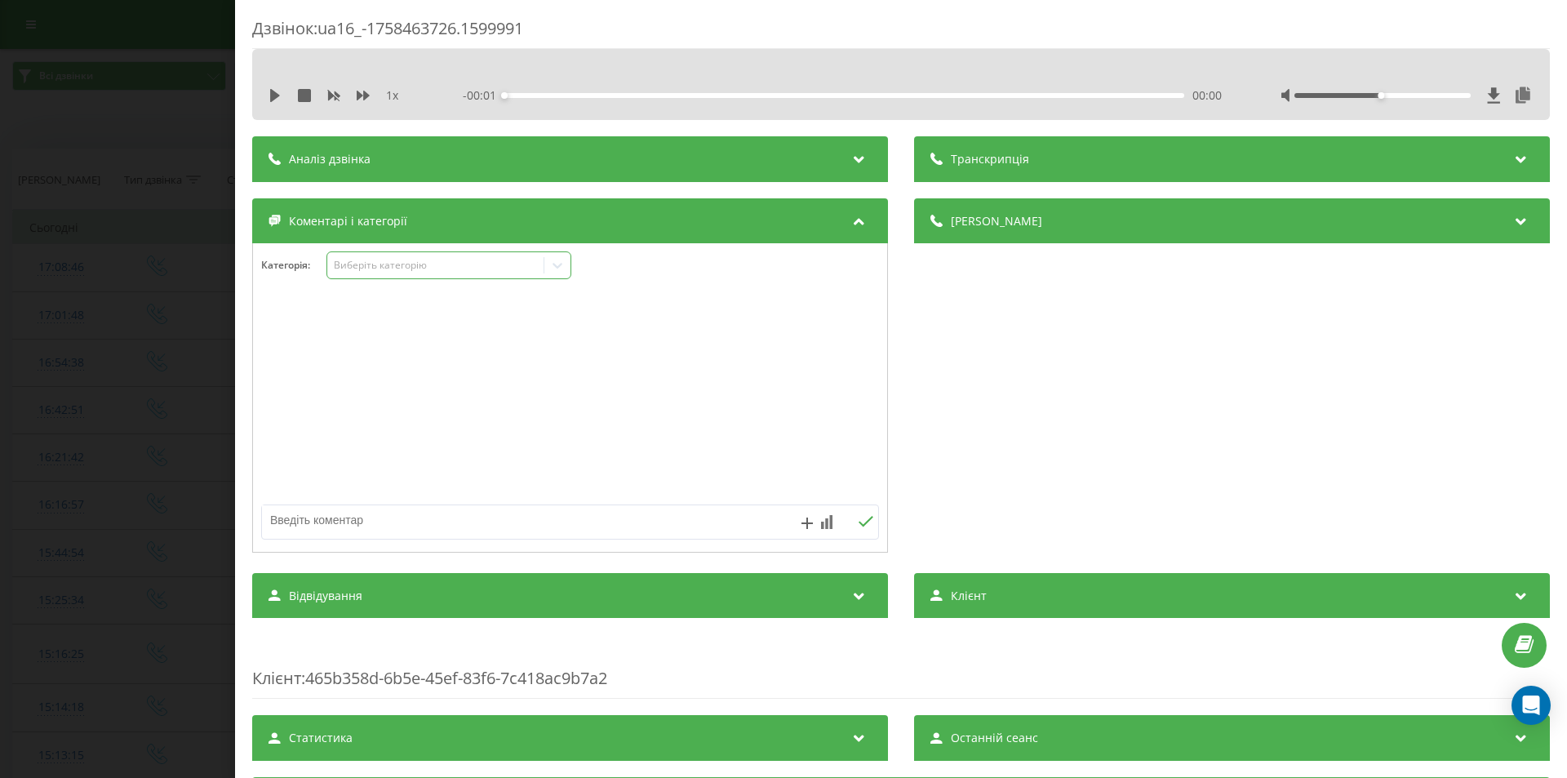
click at [447, 268] on div "Виберіть категорію" at bounding box center [436, 265] width 204 height 13
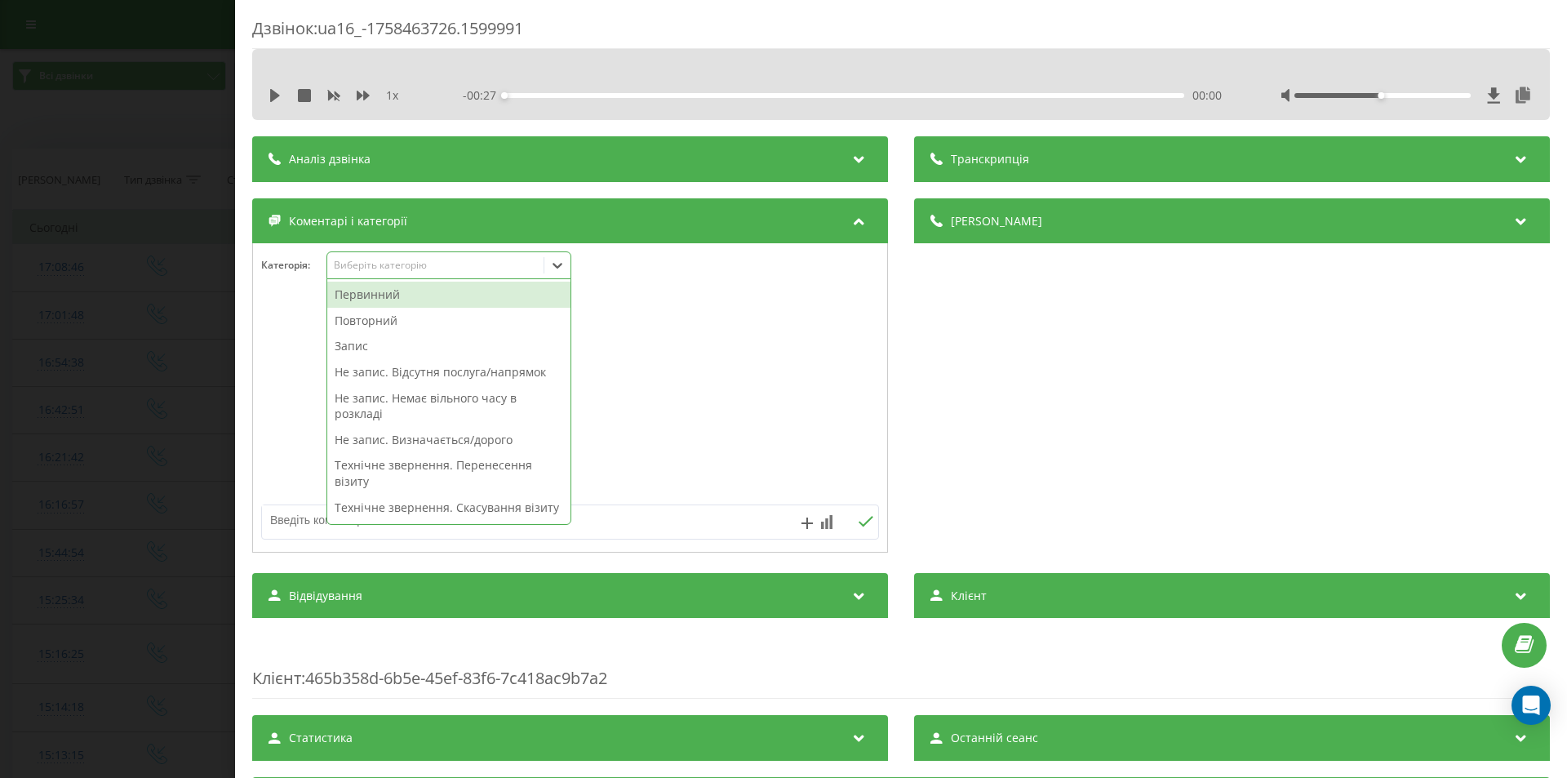
click at [387, 317] on div "Повторний" at bounding box center [448, 321] width 243 height 26
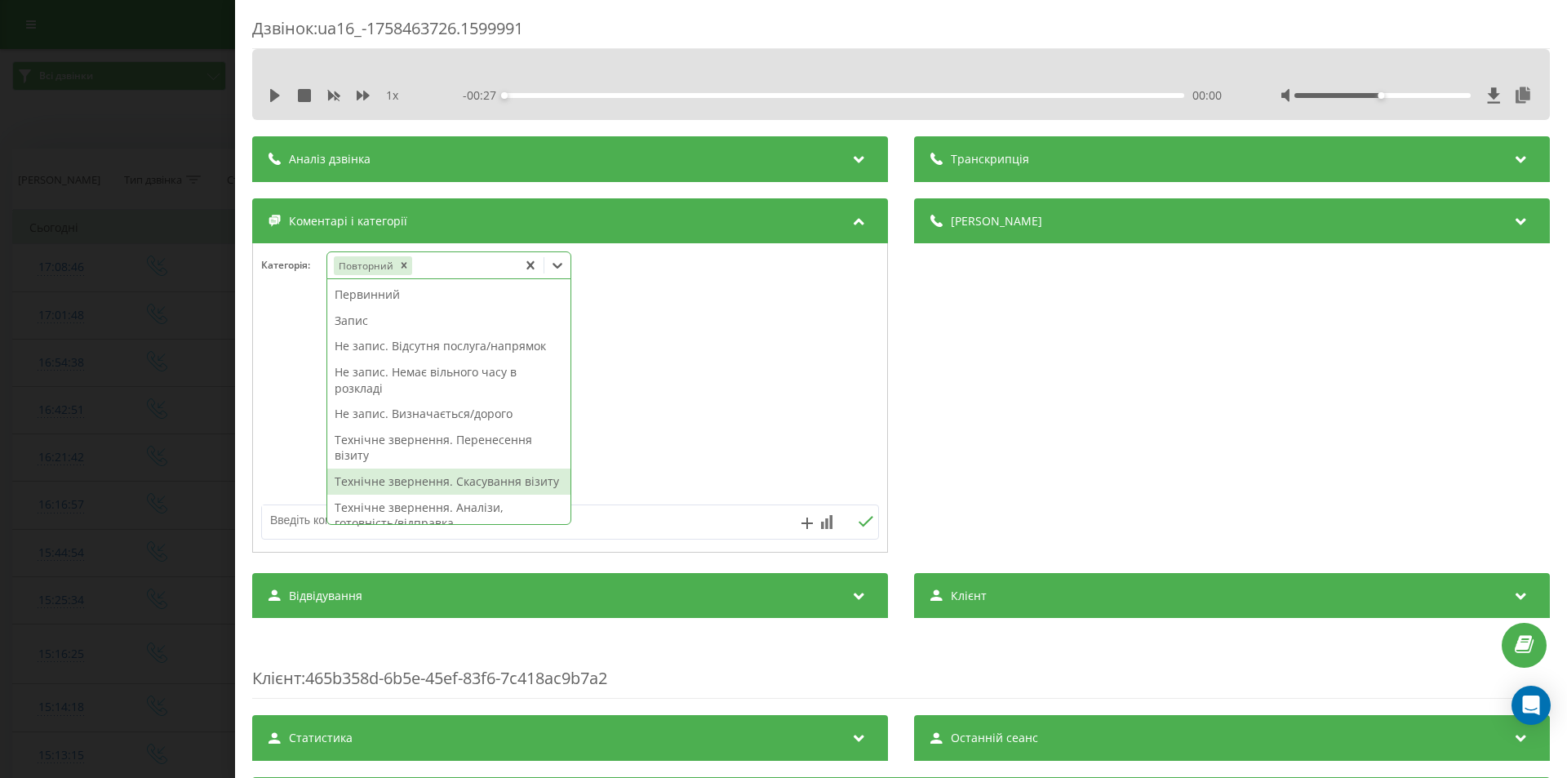
click at [395, 472] on div "Технічне звернення. Скасування візиту" at bounding box center [448, 481] width 243 height 26
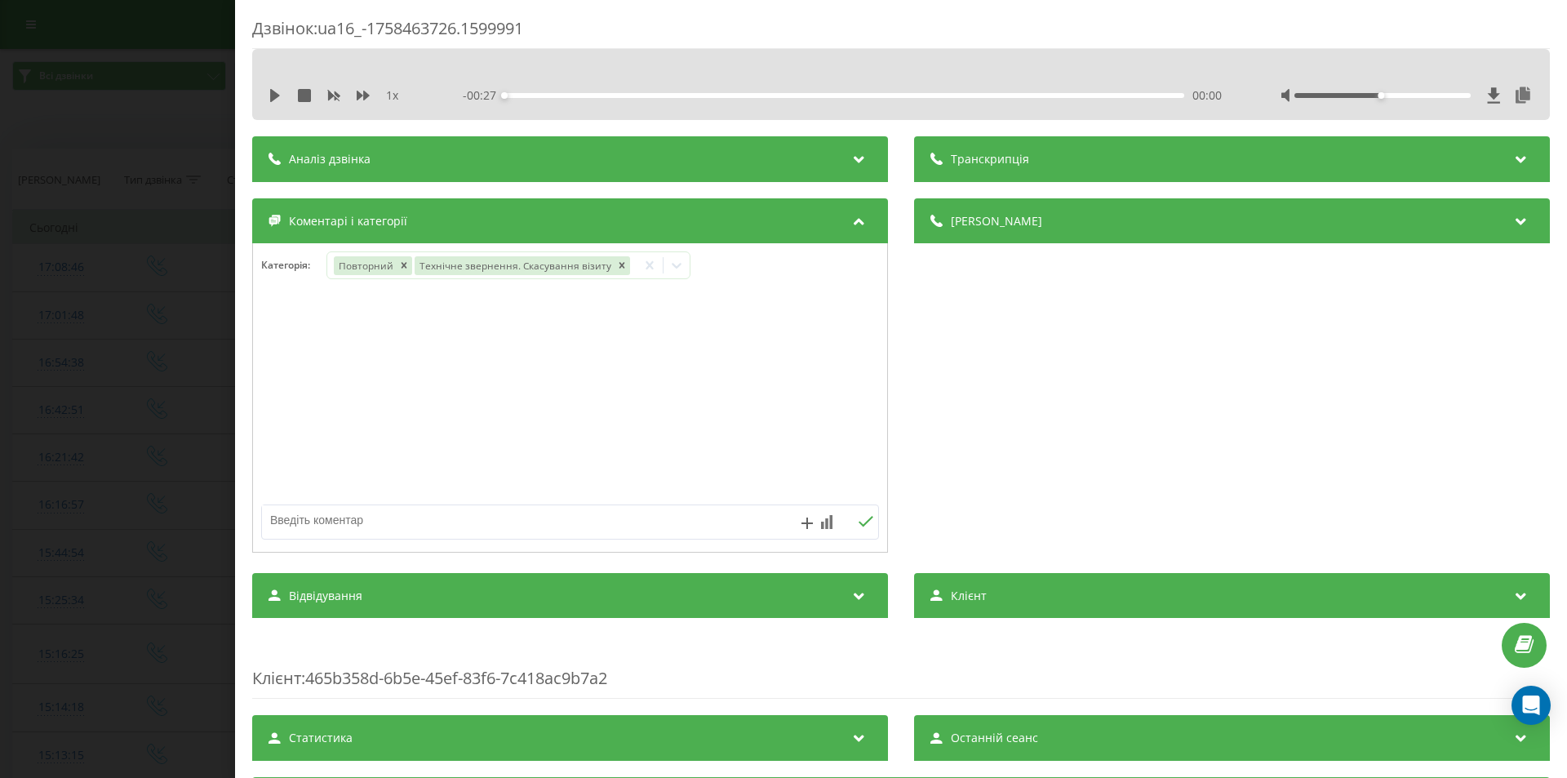
click at [122, 268] on div "Дзвінок : ua16_-1758463726.1599991 1 x - 00:27 00:00 00:00 Транскрипція Для AI-…" at bounding box center [783, 389] width 1567 height 778
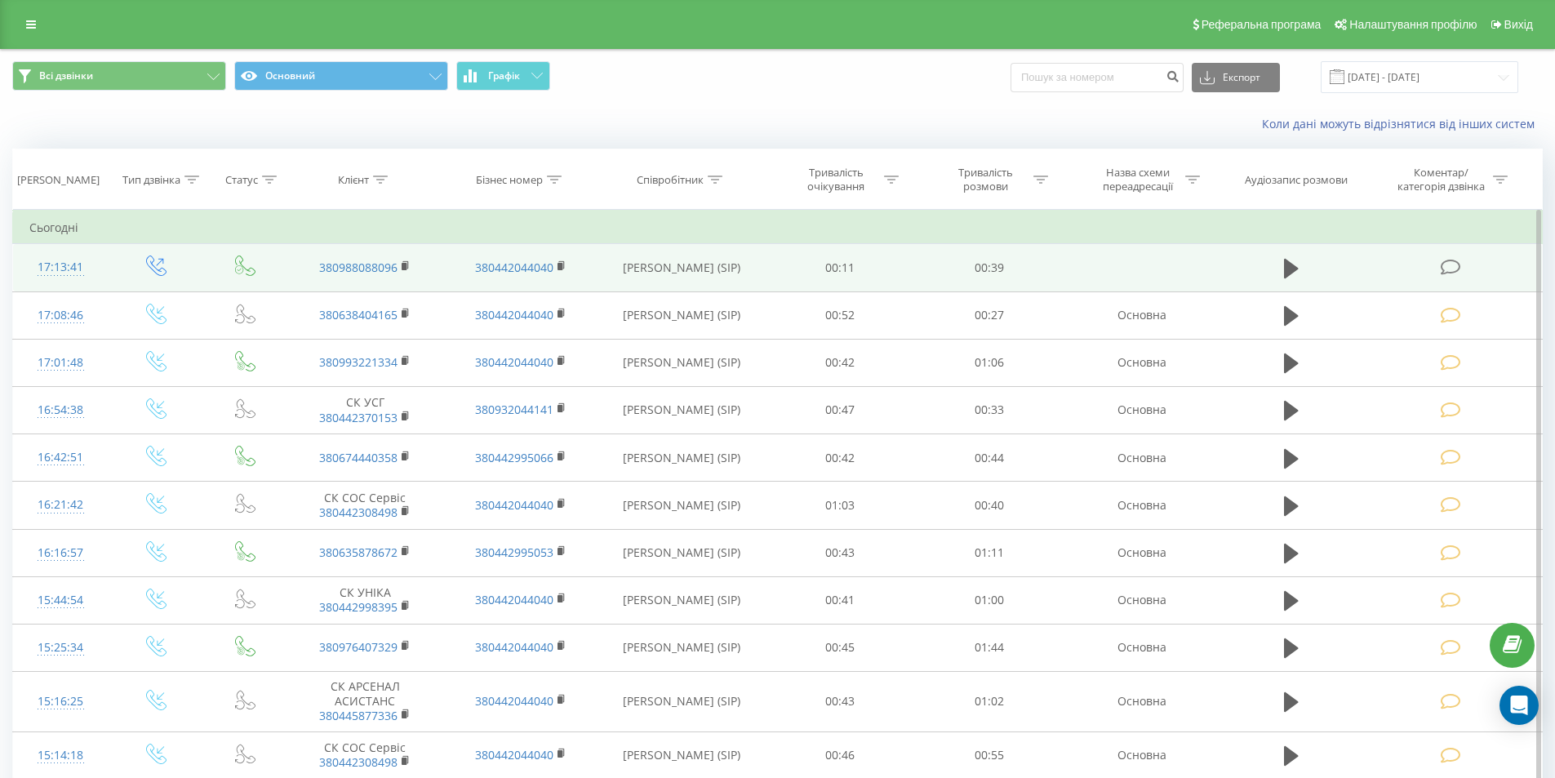
click at [1459, 264] on icon at bounding box center [1450, 267] width 20 height 17
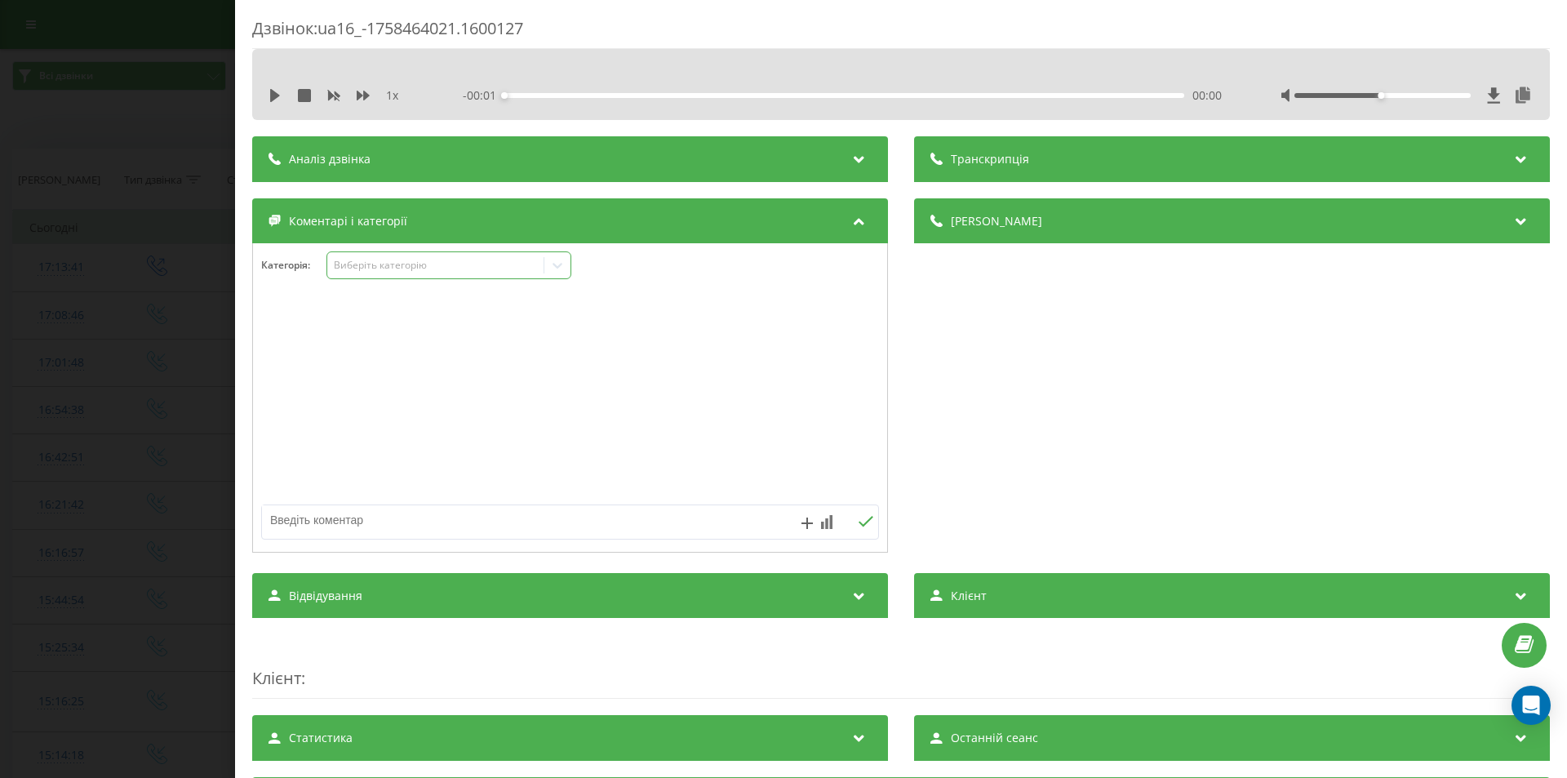
click at [481, 270] on div "Виберіть категорію" at bounding box center [436, 265] width 204 height 13
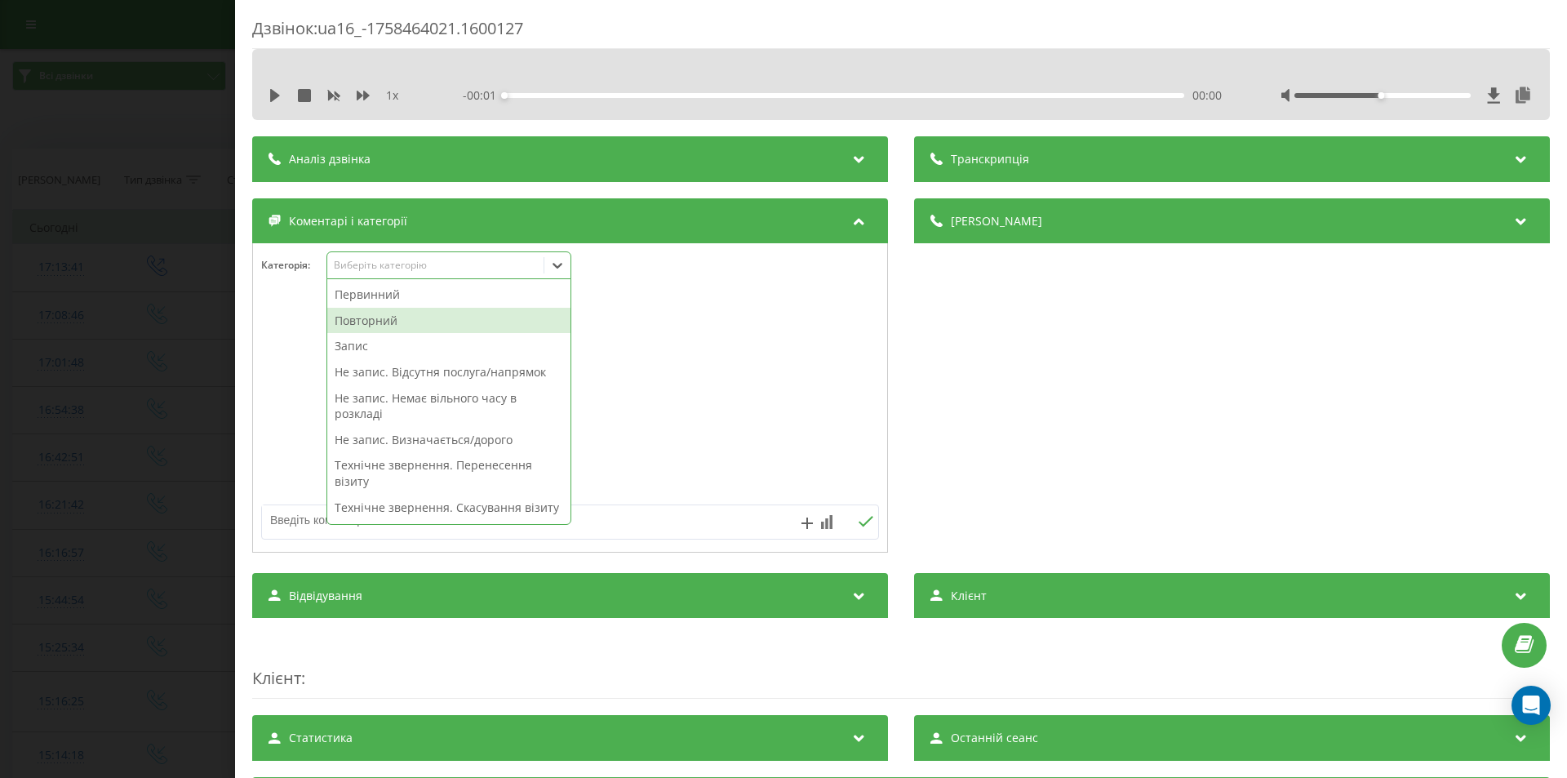
click at [406, 315] on div "Повторний" at bounding box center [448, 321] width 243 height 26
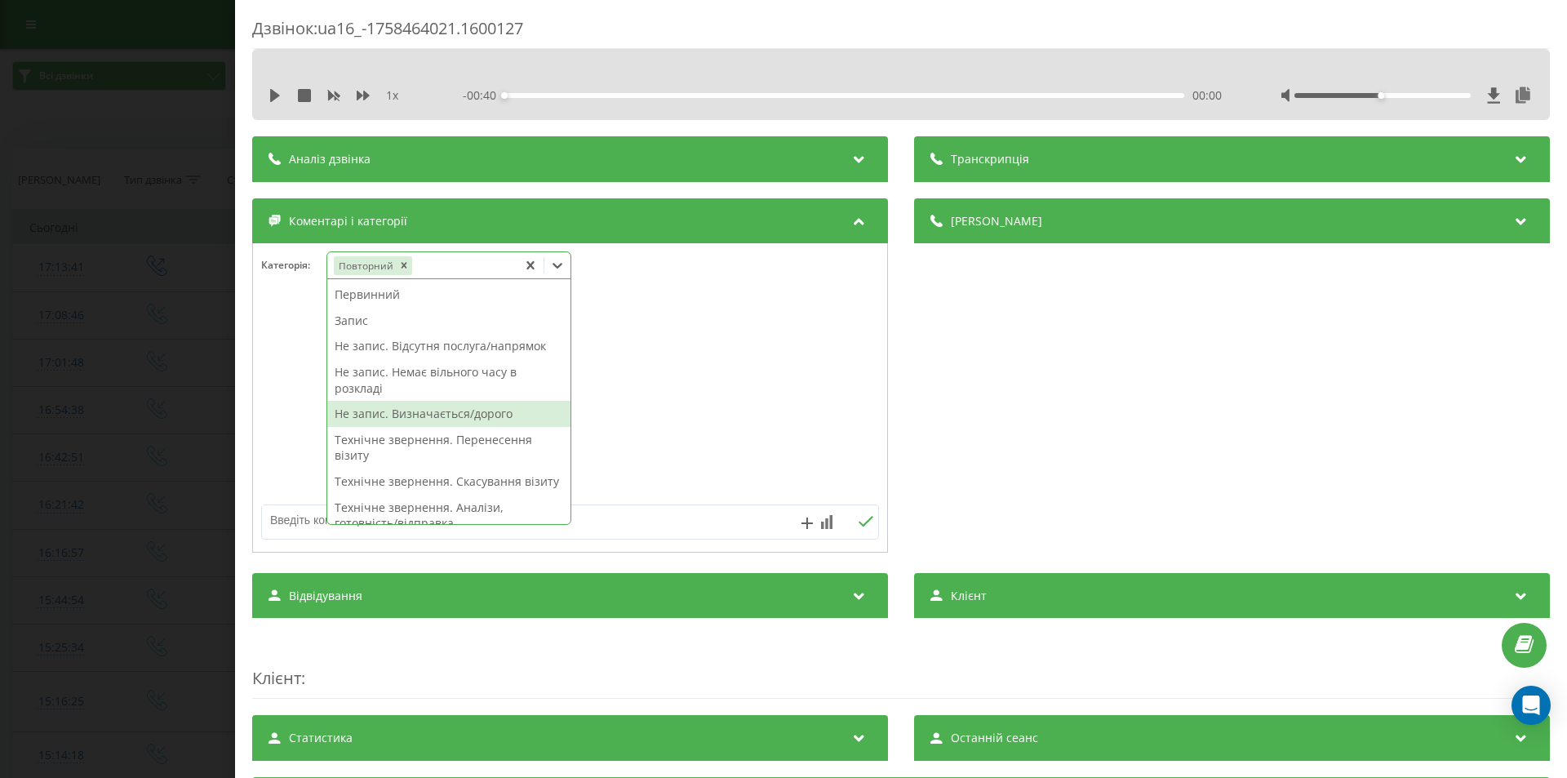
click at [415, 418] on div "Не запис. Визначається/дорого" at bounding box center [448, 414] width 243 height 26
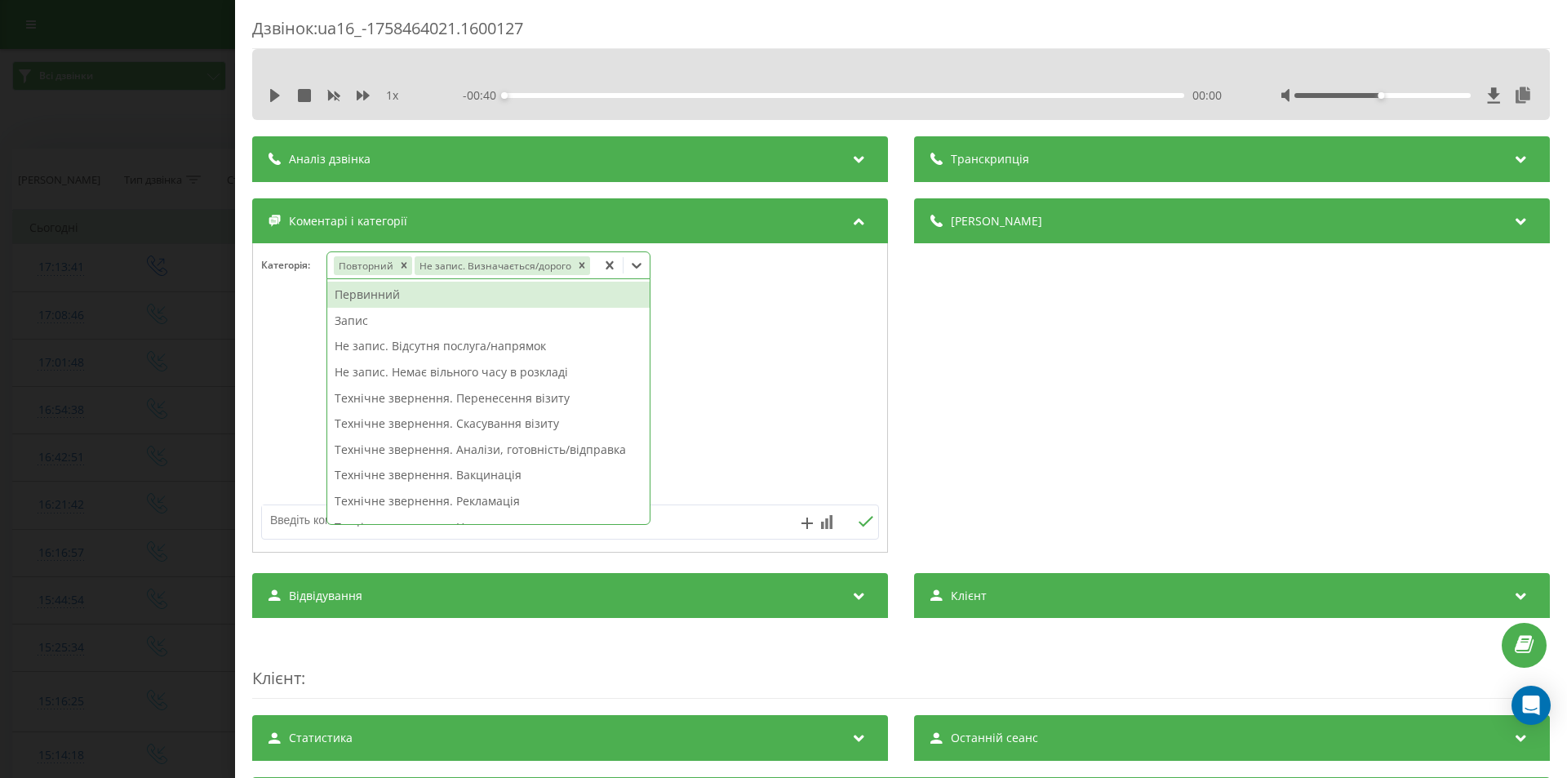
click at [59, 253] on div "Дзвінок : ua16_-1758464021.1600127 1 x - 00:40 00:00 00:00 Транскрипція Для AI-…" at bounding box center [783, 389] width 1567 height 778
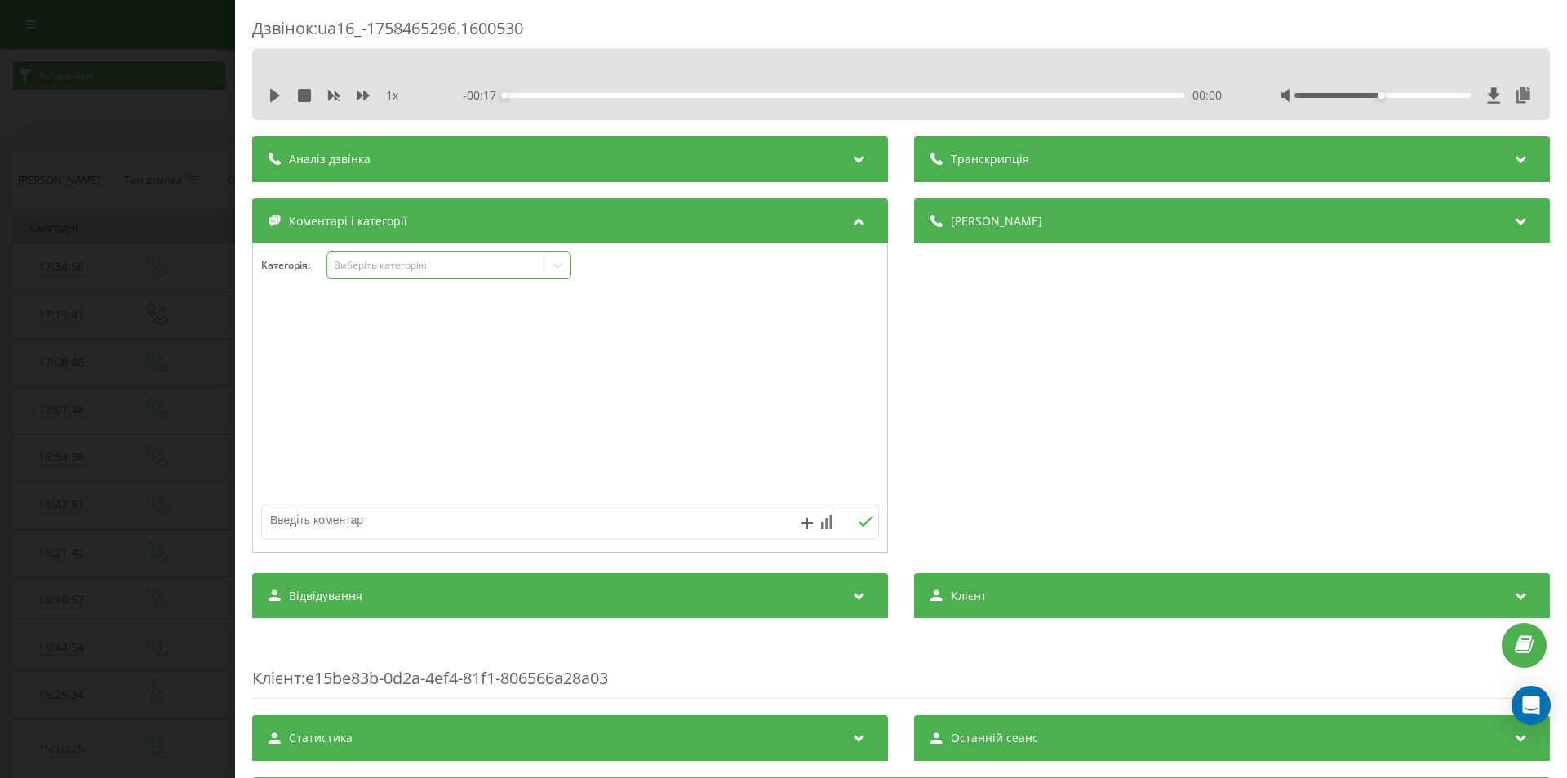
click at [400, 267] on div "Виберіть категорію" at bounding box center [436, 265] width 204 height 13
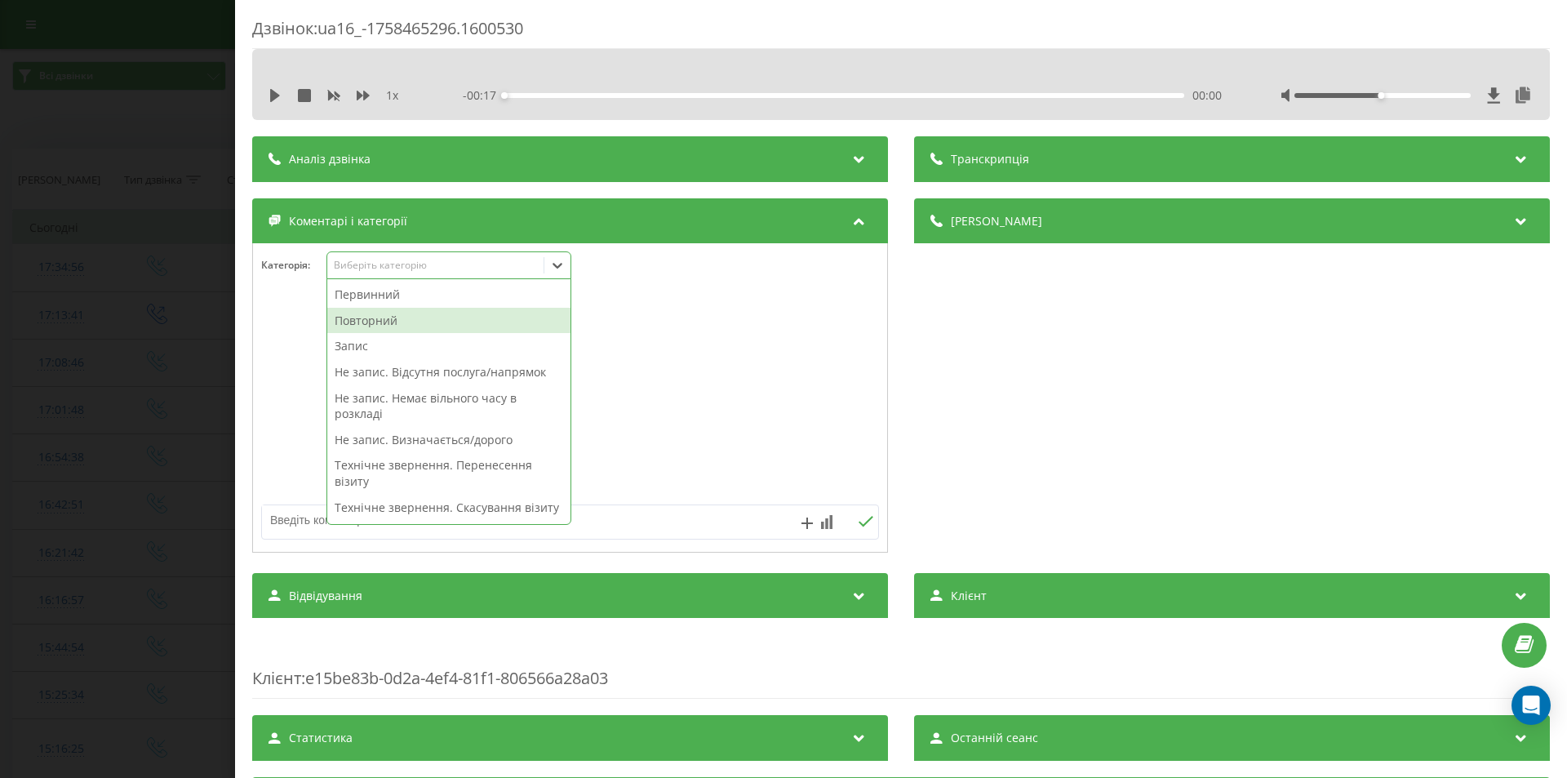
click at [388, 325] on div "Повторний" at bounding box center [448, 321] width 243 height 26
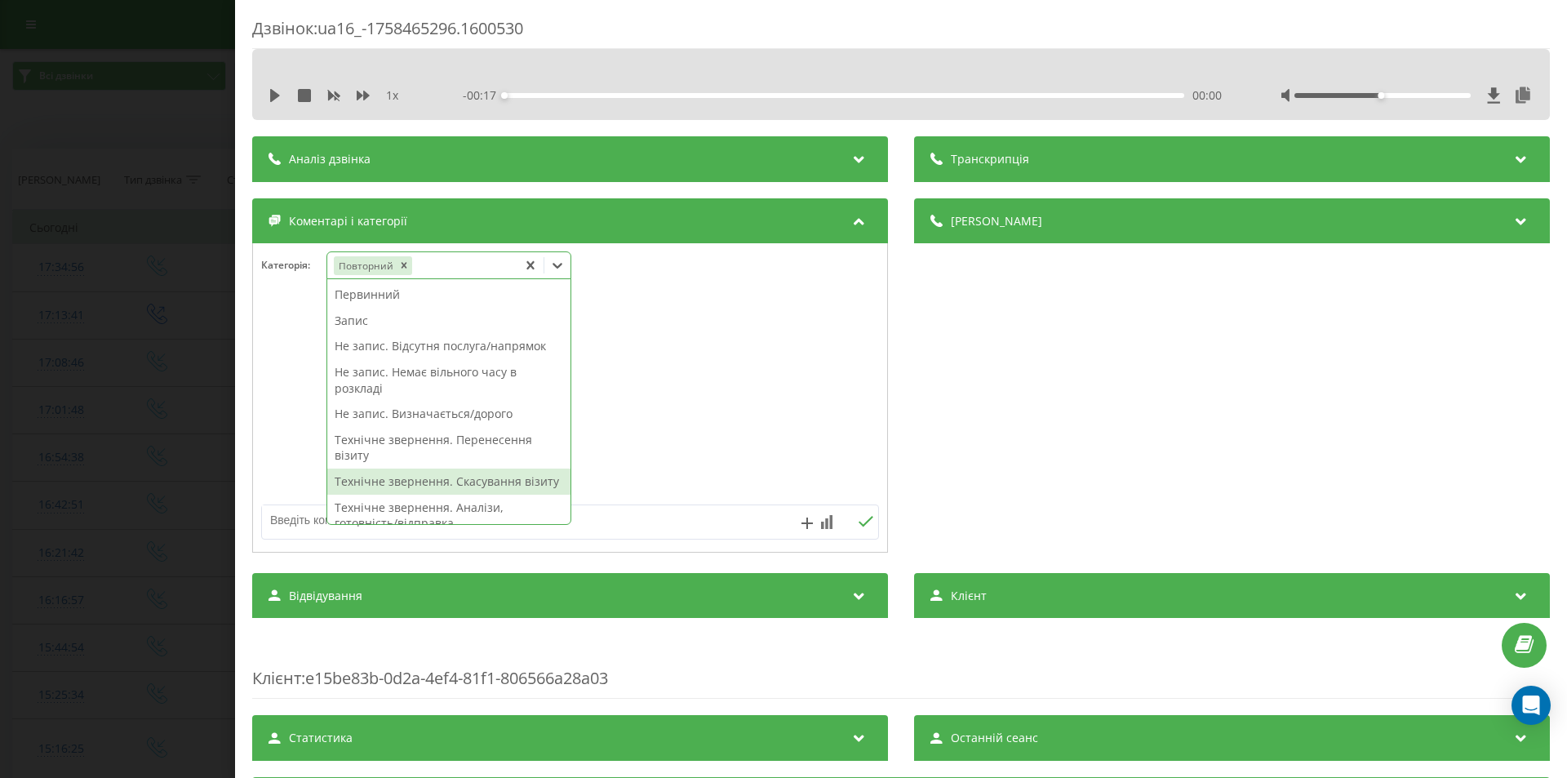
click at [440, 484] on div "Технічне звернення. Скасування візиту" at bounding box center [448, 481] width 243 height 26
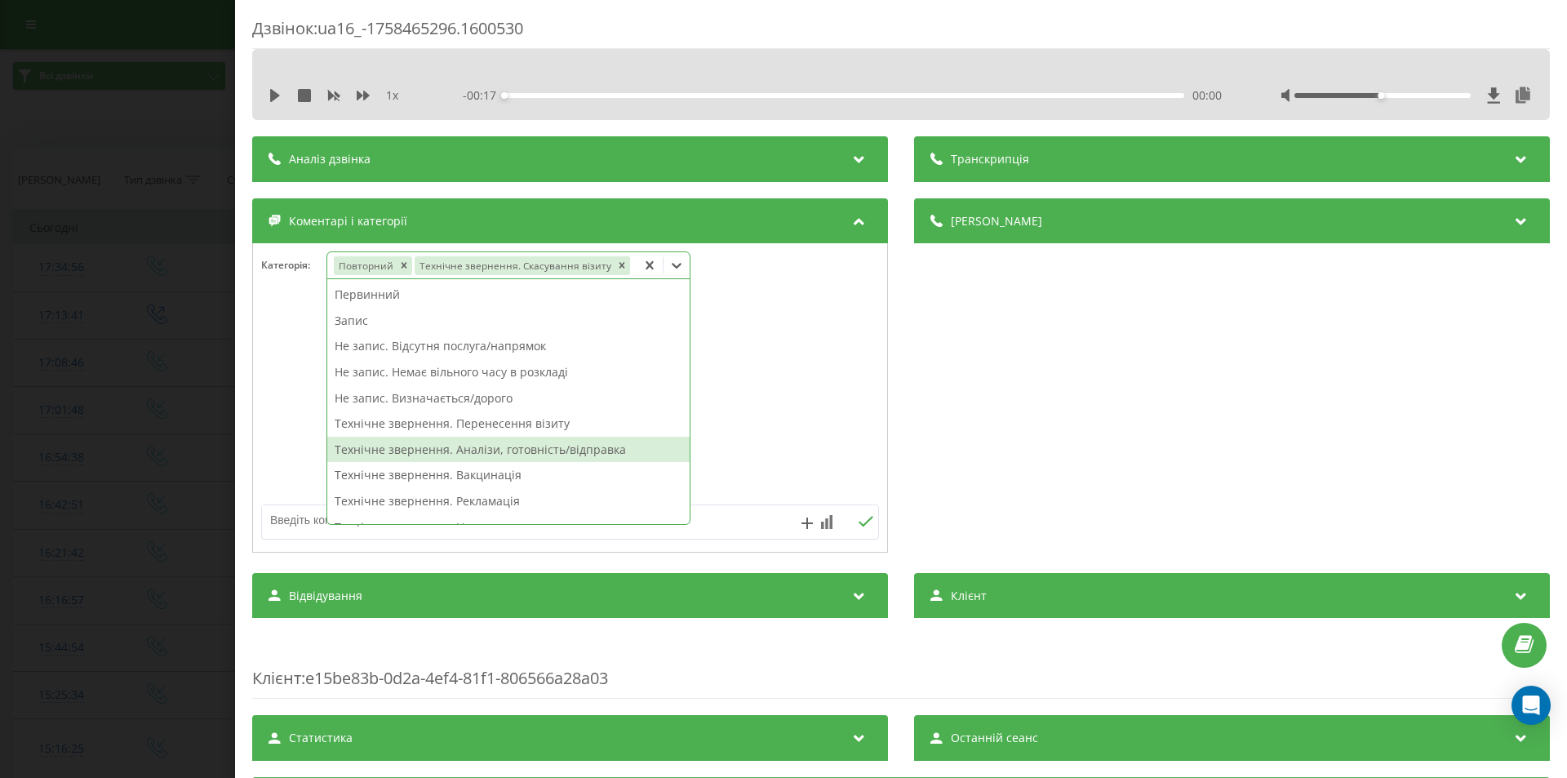
click at [142, 345] on div "Дзвінок : ua16_-1758465296.1600530 1 x - 00:17 00:00 00:00 Транскрипція Для AI-…" at bounding box center [783, 389] width 1567 height 778
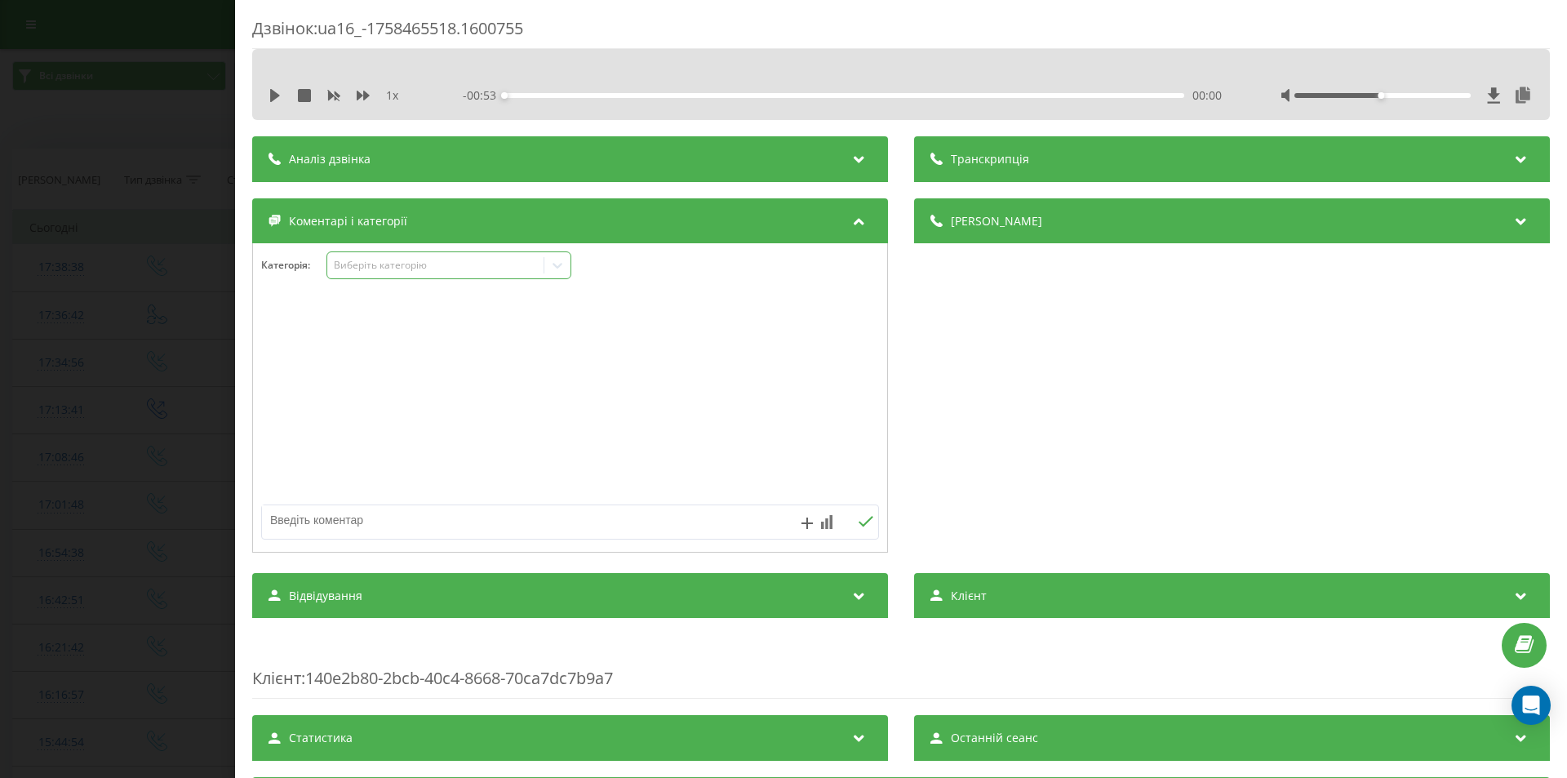
click at [562, 268] on icon at bounding box center [557, 265] width 16 height 16
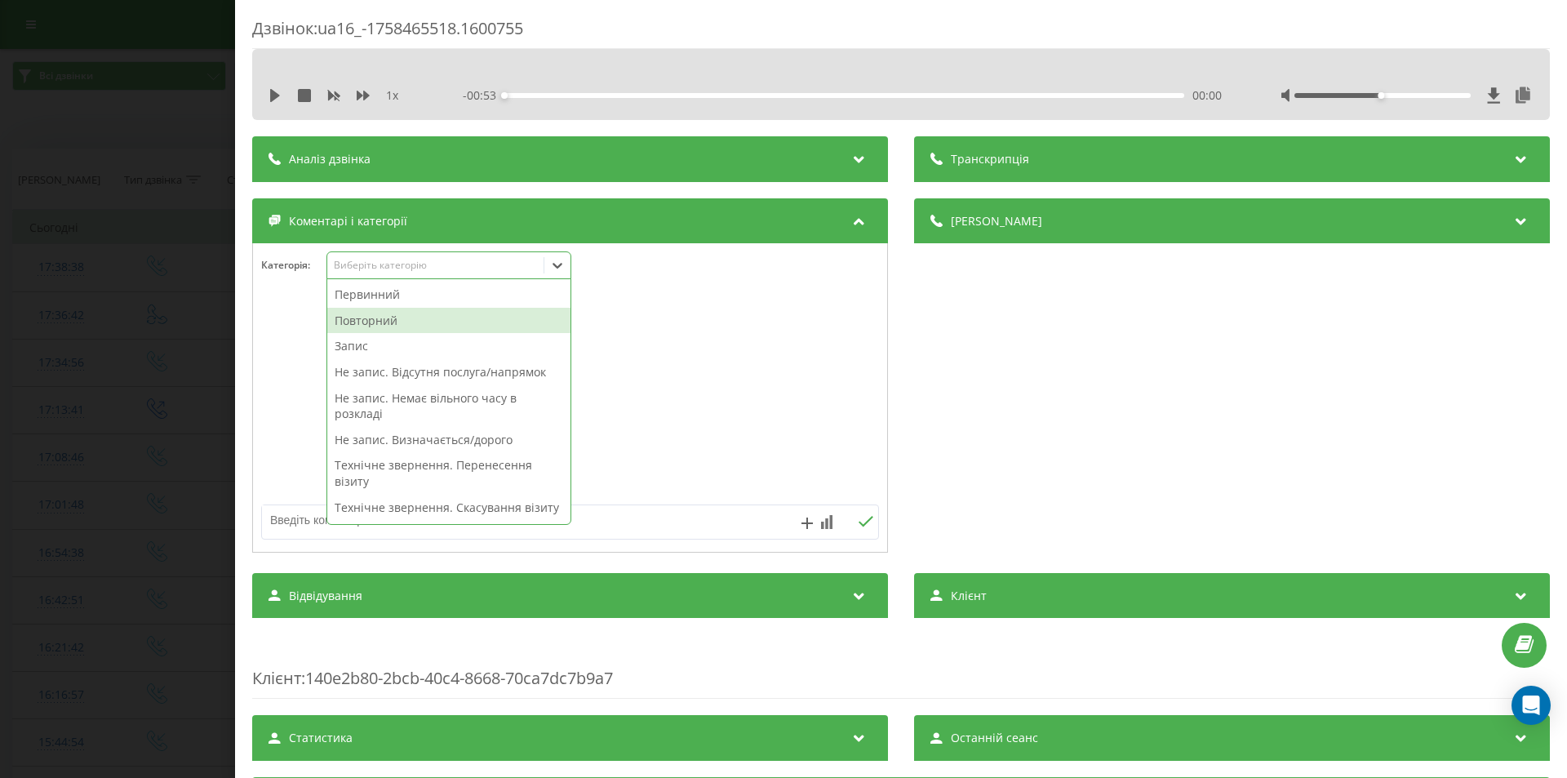
click at [417, 321] on div "Повторний" at bounding box center [448, 321] width 243 height 26
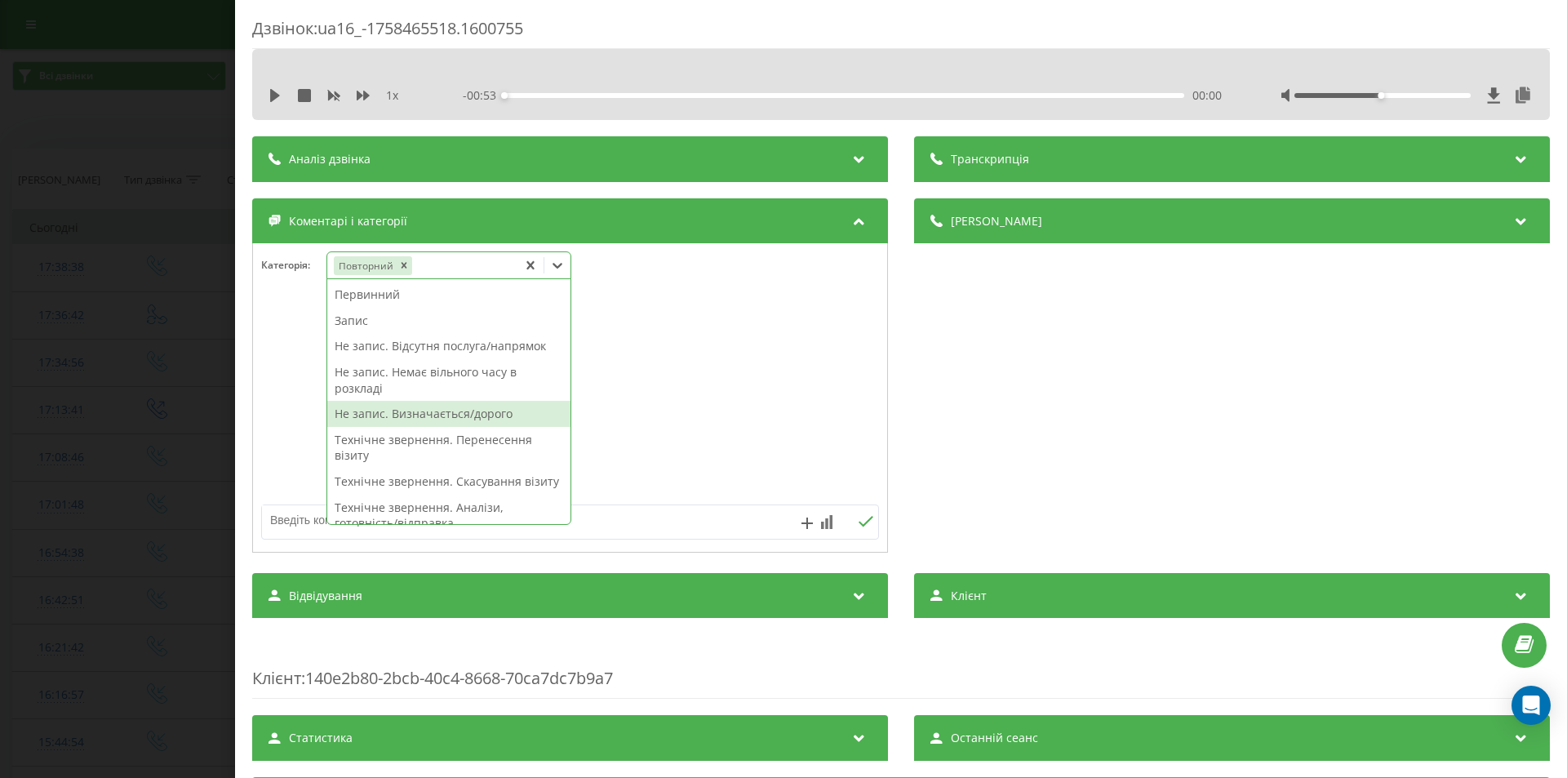
click at [407, 421] on div "Не запис. Визначається/дорого" at bounding box center [448, 414] width 243 height 26
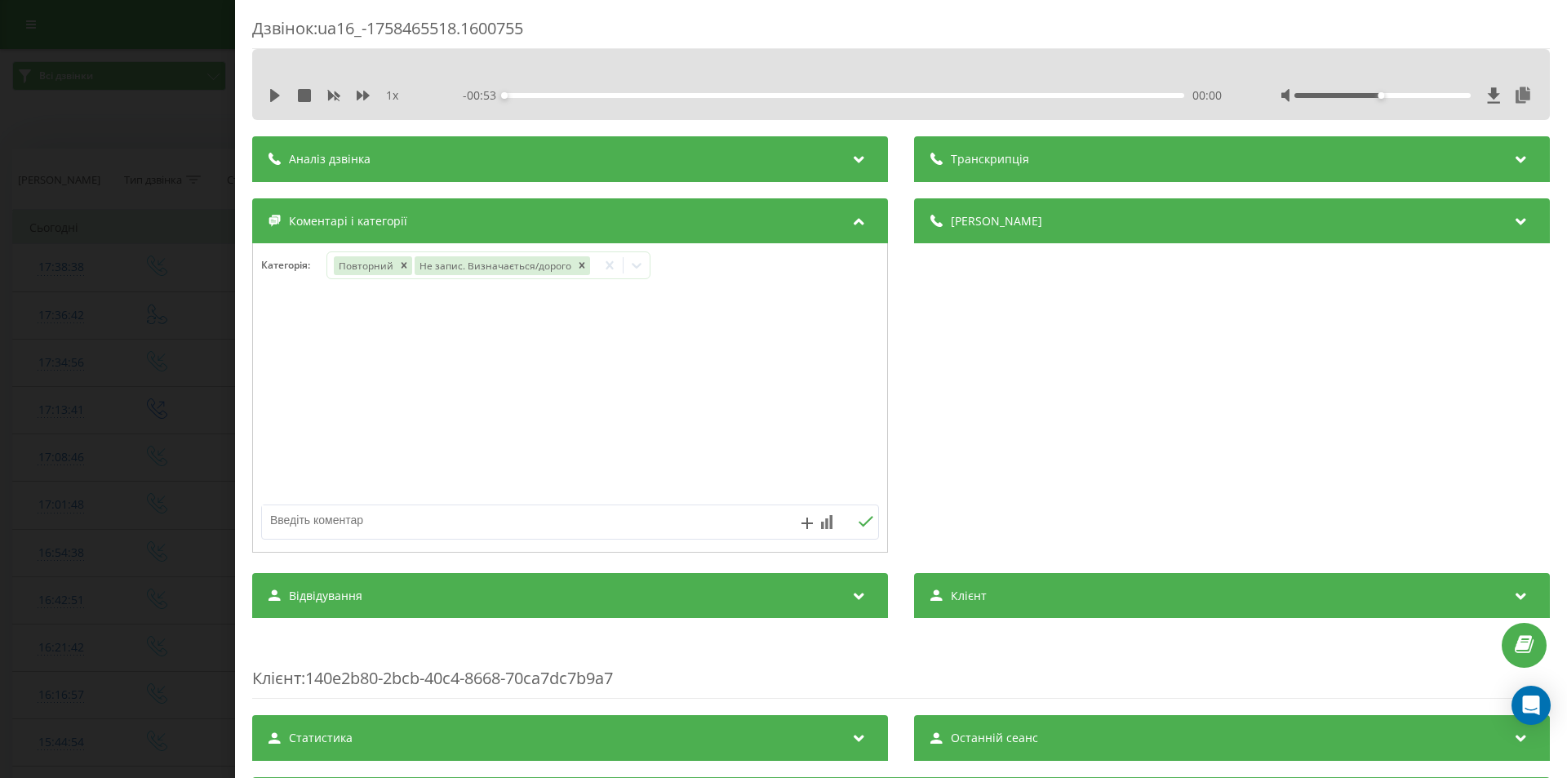
click at [119, 313] on div "Дзвінок : ua16_-1758465518.1600755 1 x - 00:53 00:00 00:00 Транскрипція Для AI-…" at bounding box center [783, 389] width 1567 height 778
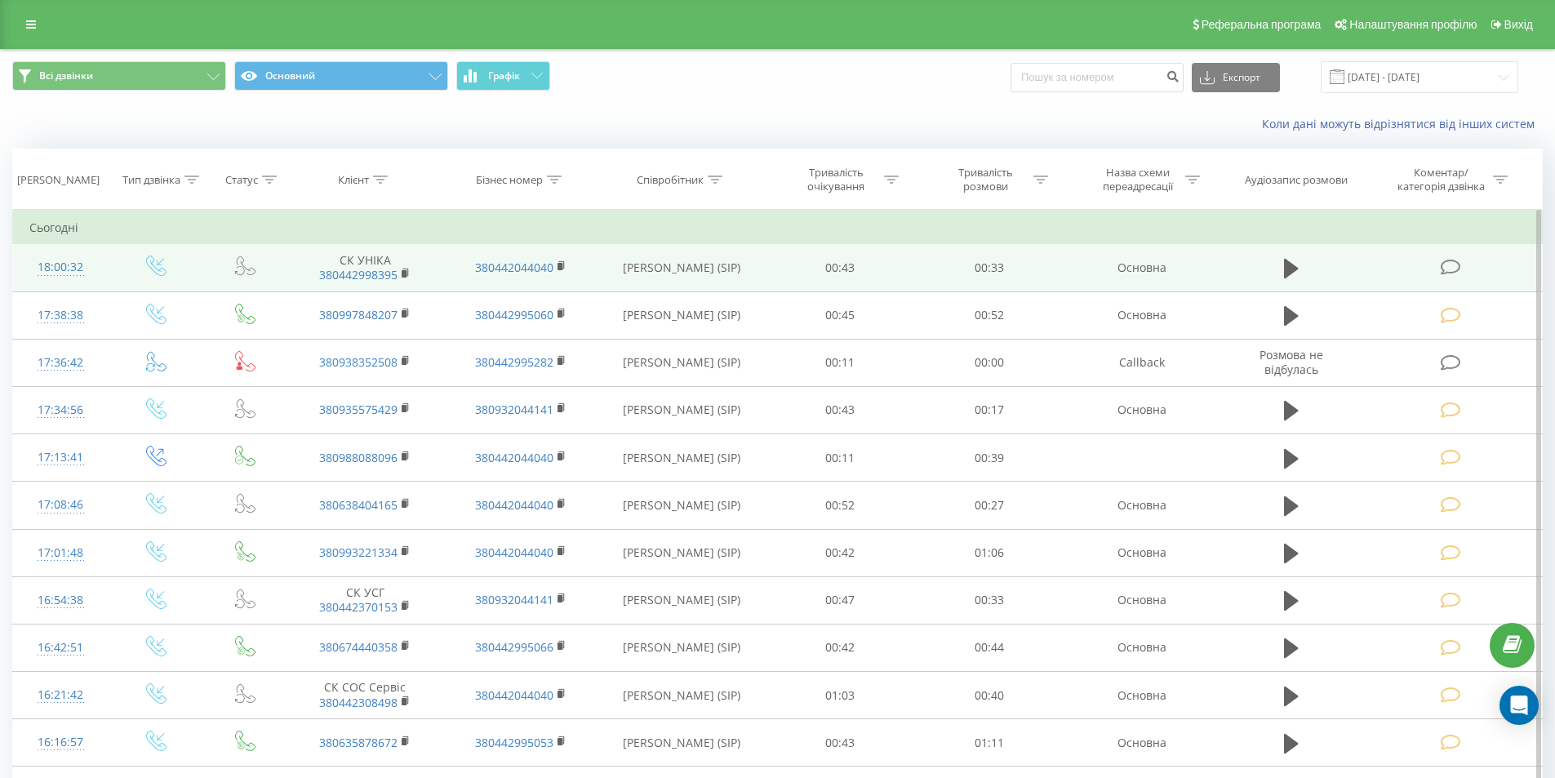
click at [1452, 264] on icon at bounding box center [1450, 267] width 20 height 17
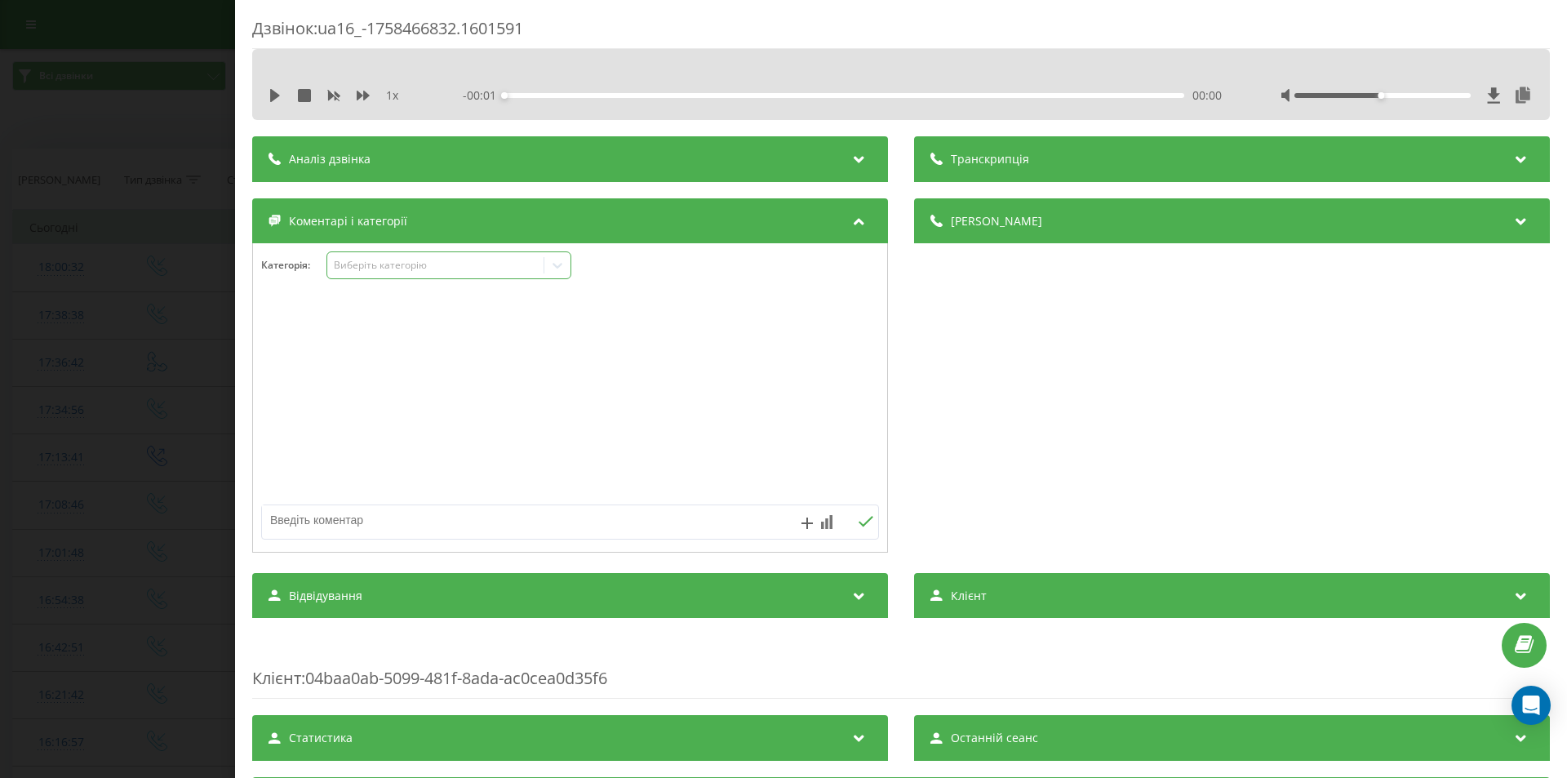
click at [507, 262] on div "Виберіть категорію" at bounding box center [436, 265] width 204 height 13
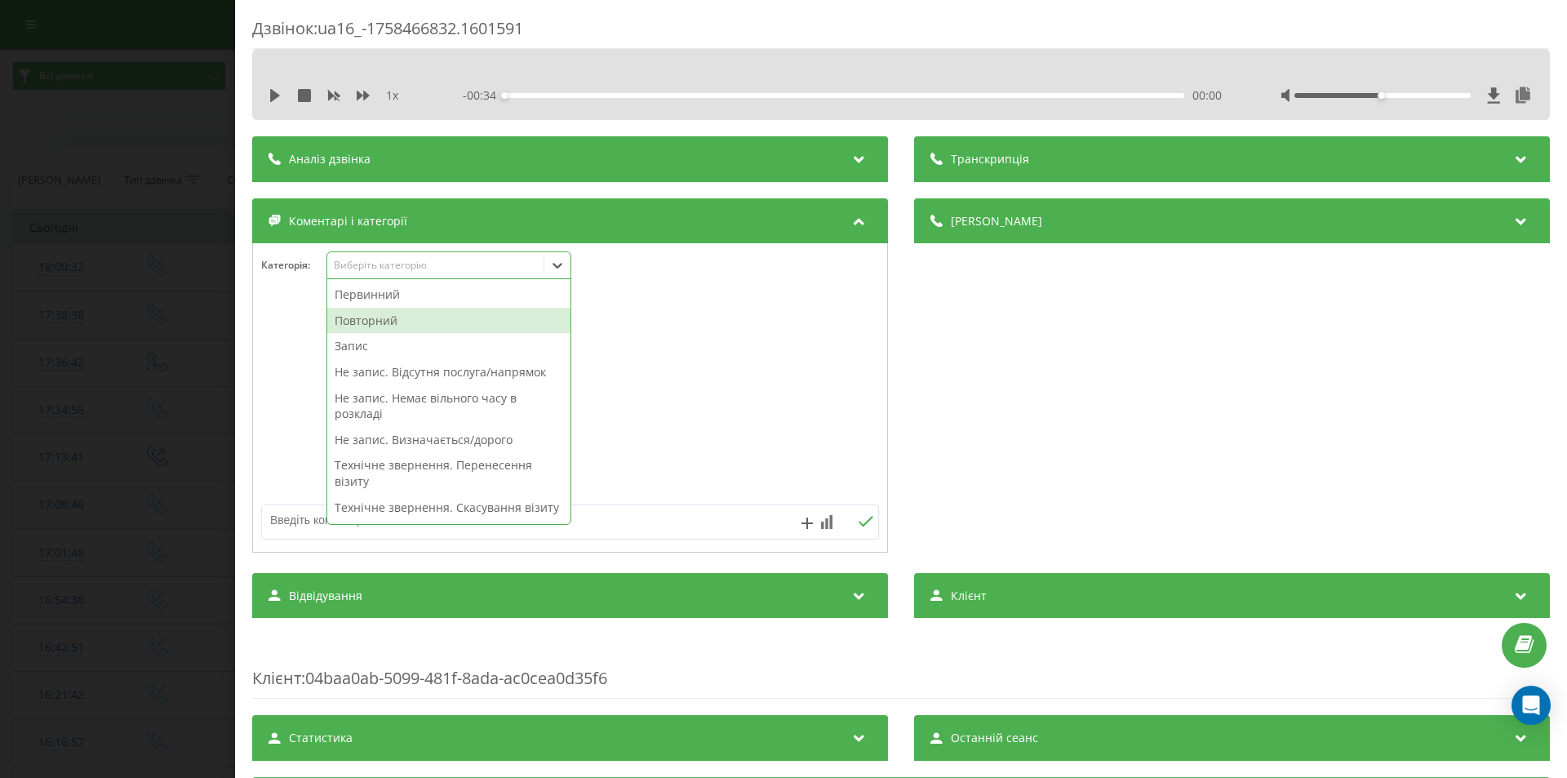
click at [381, 319] on div "Повторний" at bounding box center [448, 321] width 243 height 26
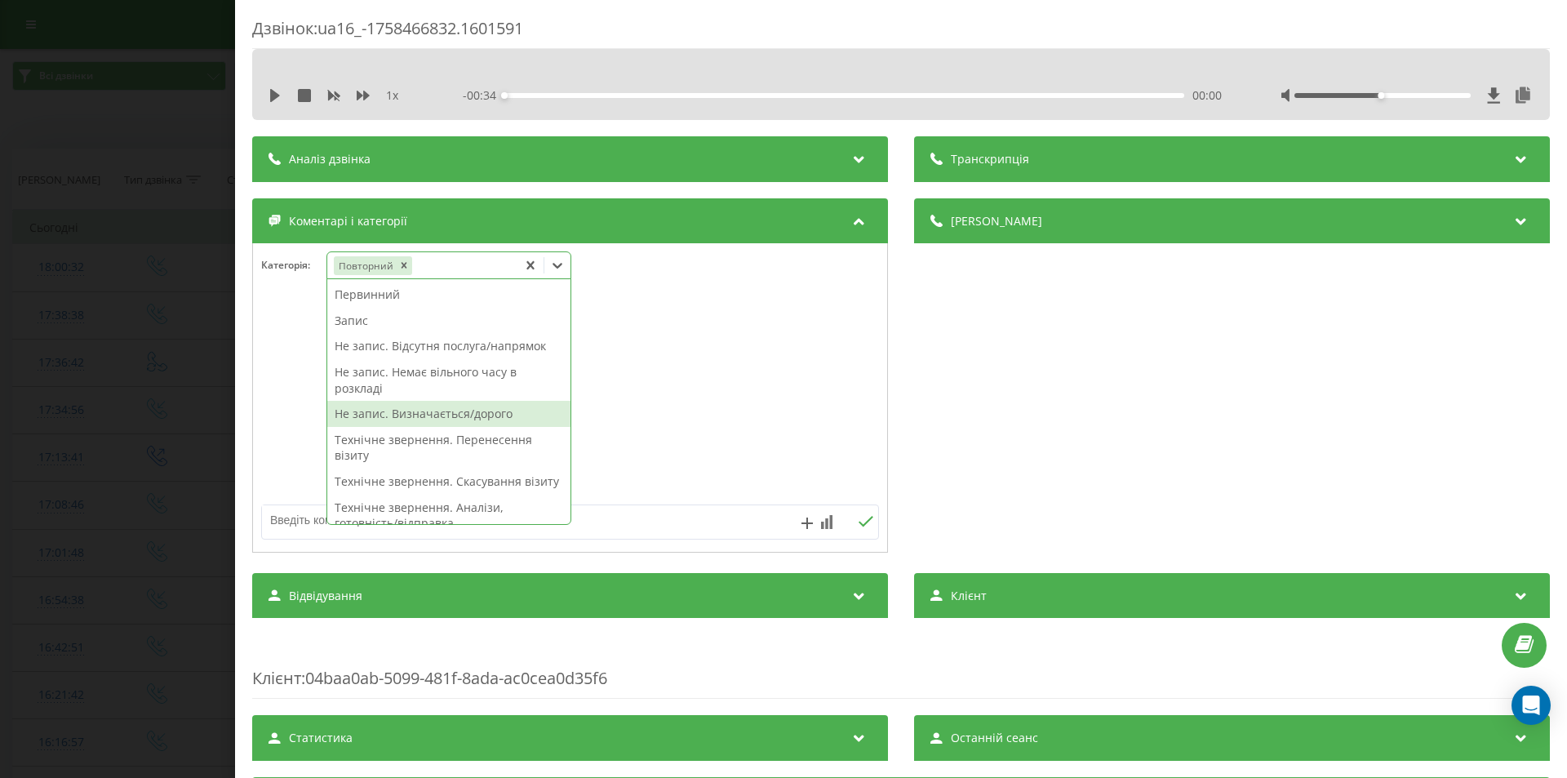
click at [464, 418] on div "Не запис. Визначається/дорого" at bounding box center [448, 414] width 243 height 26
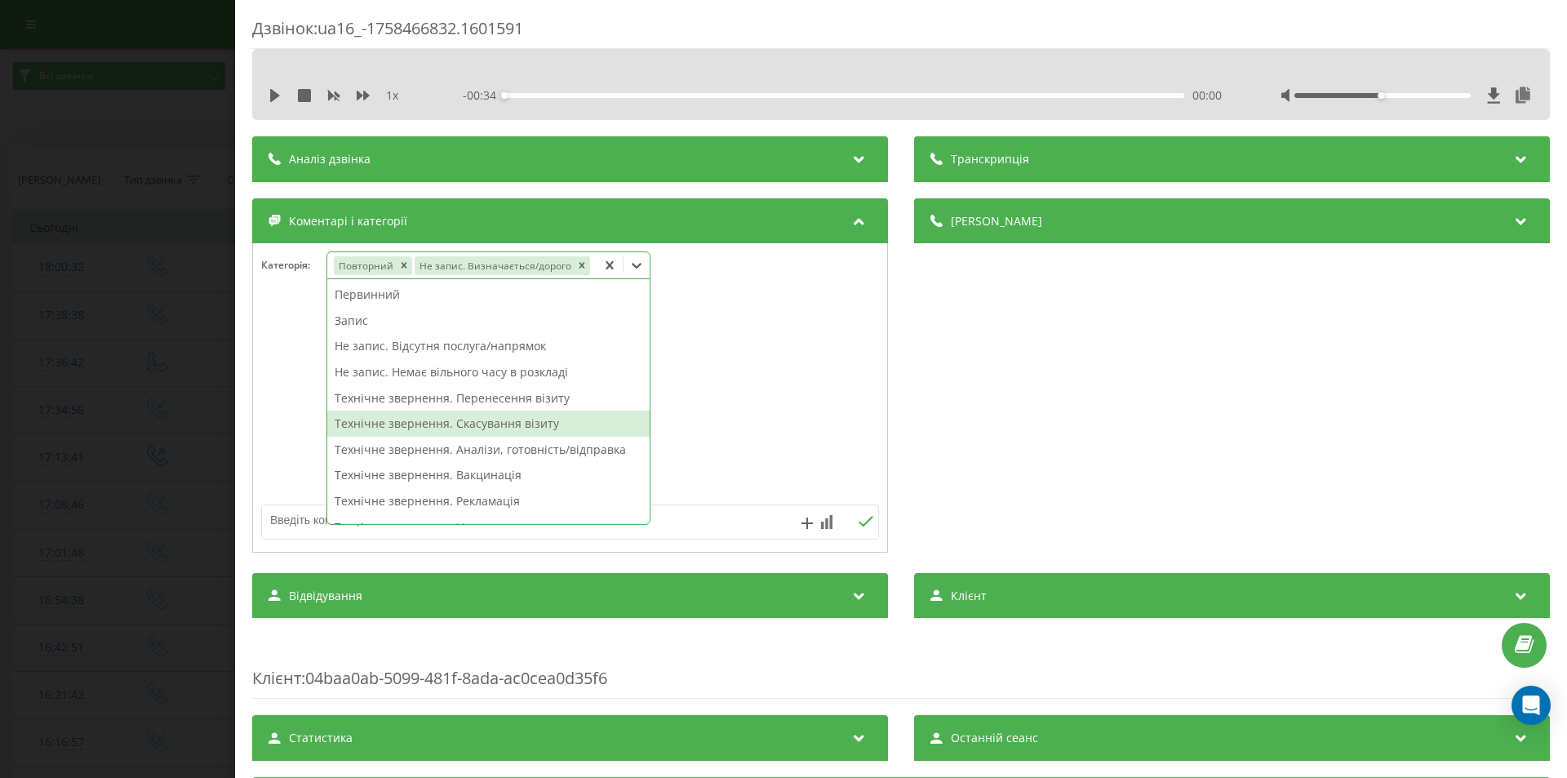
click at [155, 362] on div "Дзвінок : ua16_-1758466832.1601591 1 x - 00:34 00:00 00:00 Транскрипція Для AI-…" at bounding box center [783, 389] width 1567 height 778
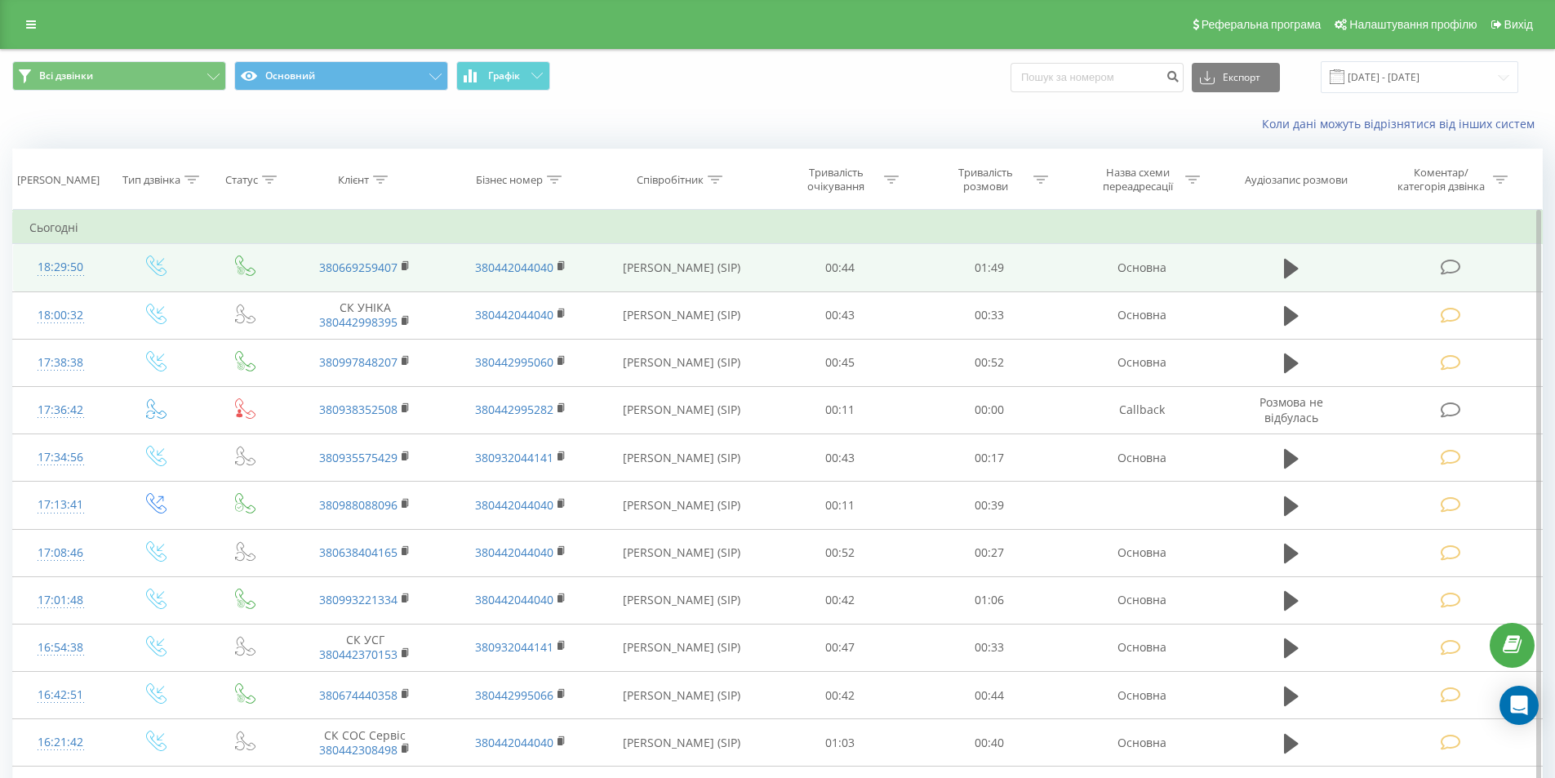
click at [1448, 265] on icon at bounding box center [1450, 267] width 20 height 17
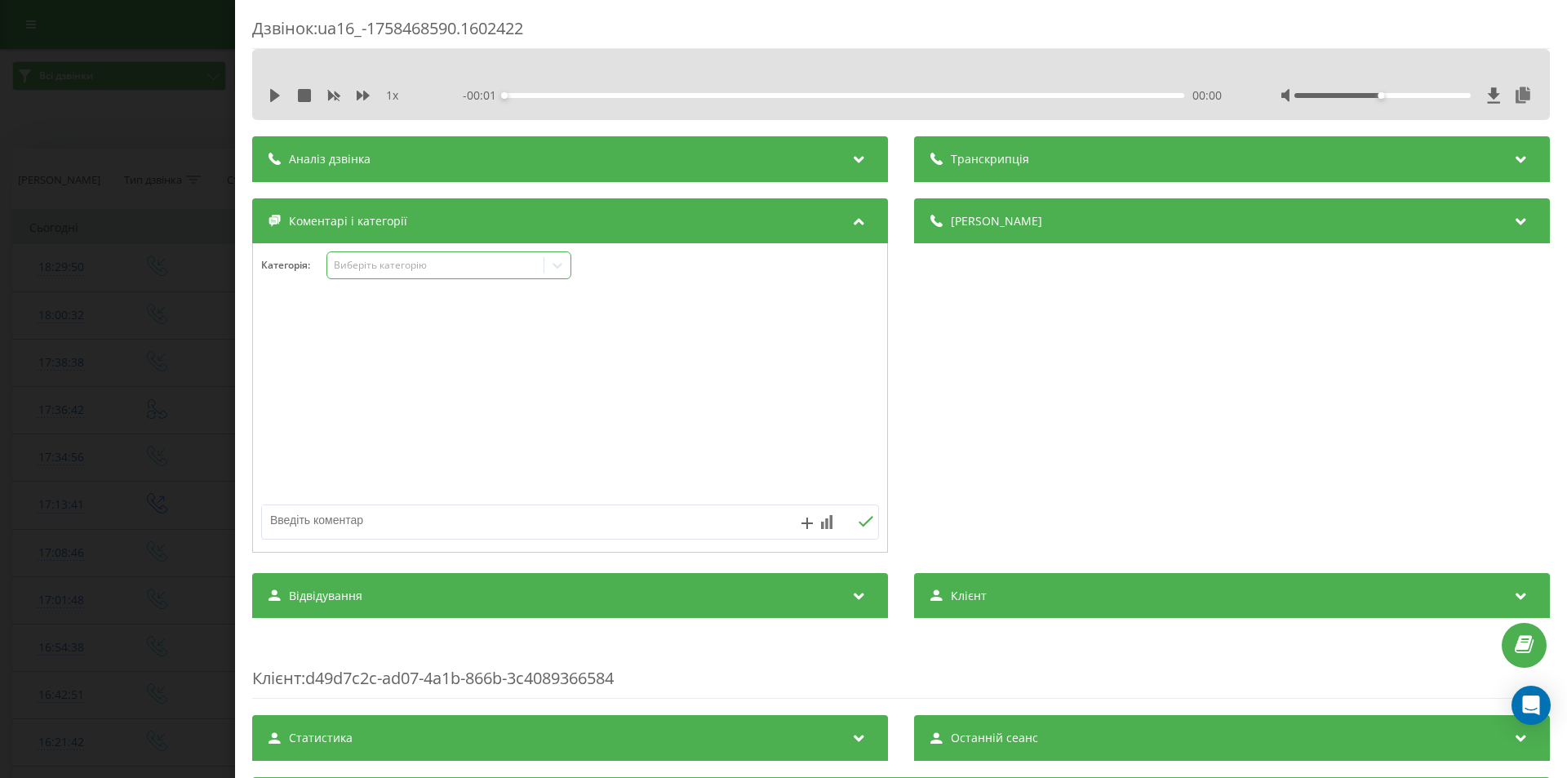
click at [470, 267] on div "Виберіть категорію" at bounding box center [436, 265] width 204 height 13
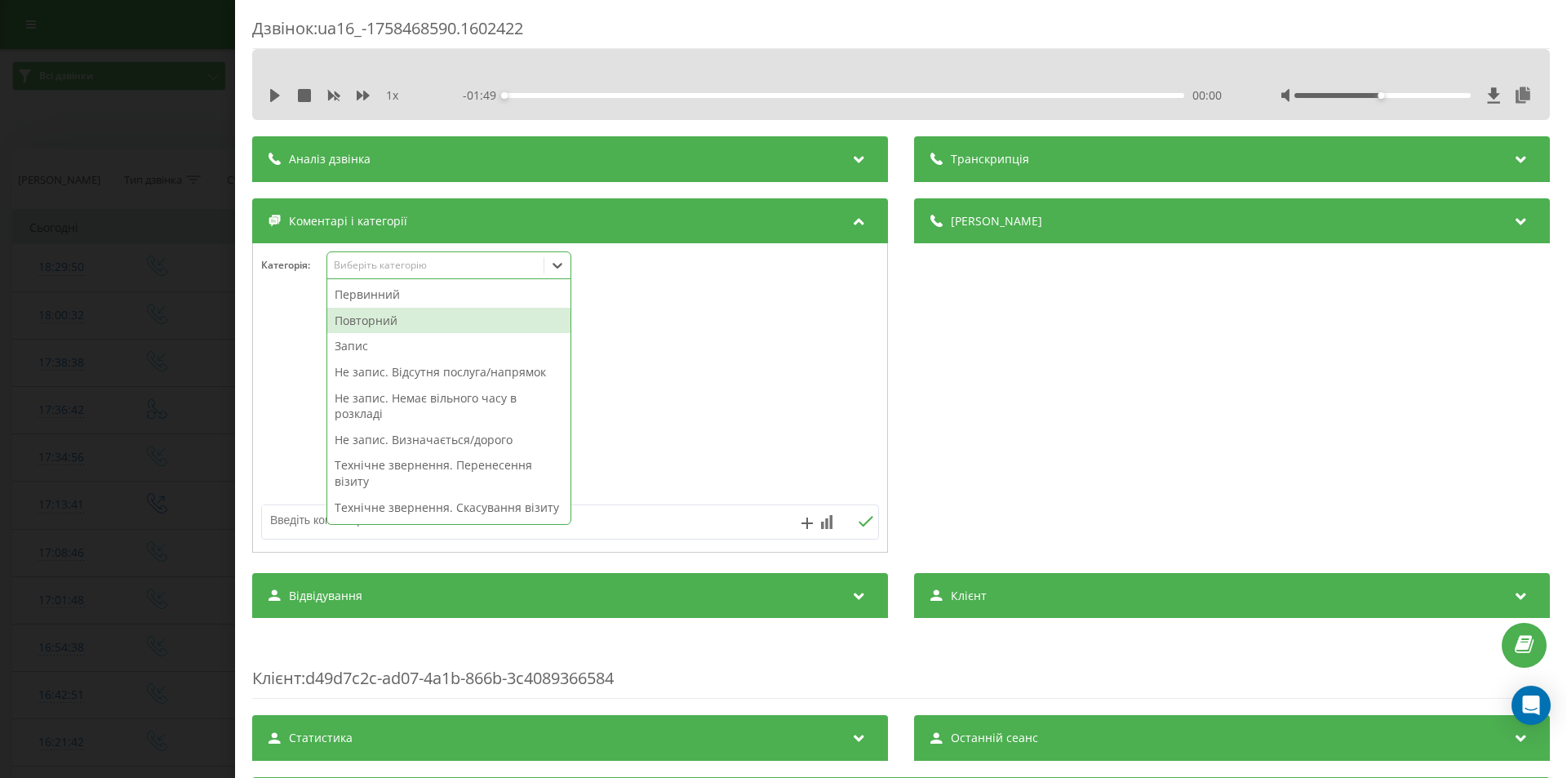
click at [416, 319] on div "Повторний" at bounding box center [448, 321] width 243 height 26
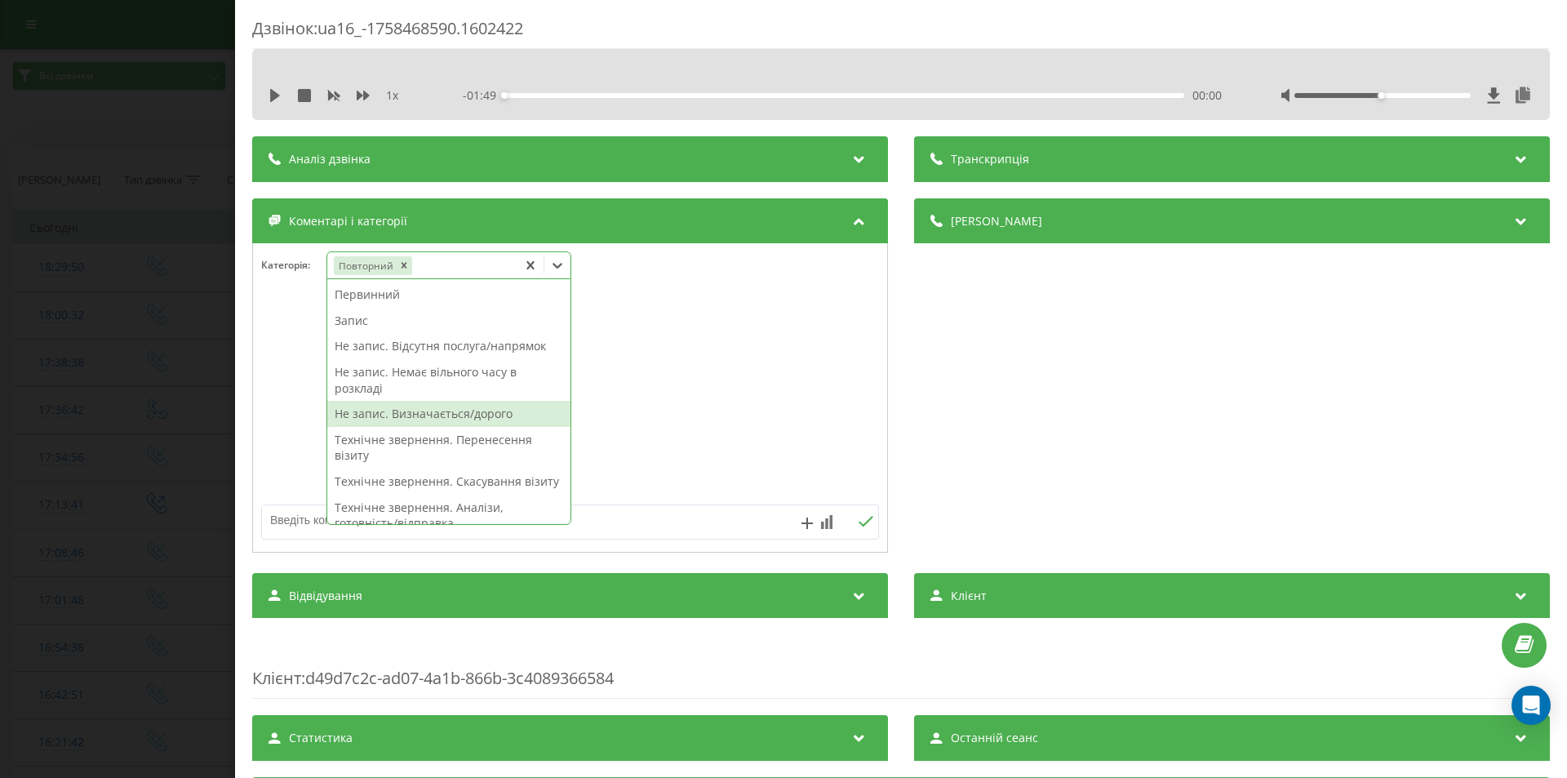
click at [463, 417] on div "Не запис. Визначається/дорого" at bounding box center [448, 414] width 243 height 26
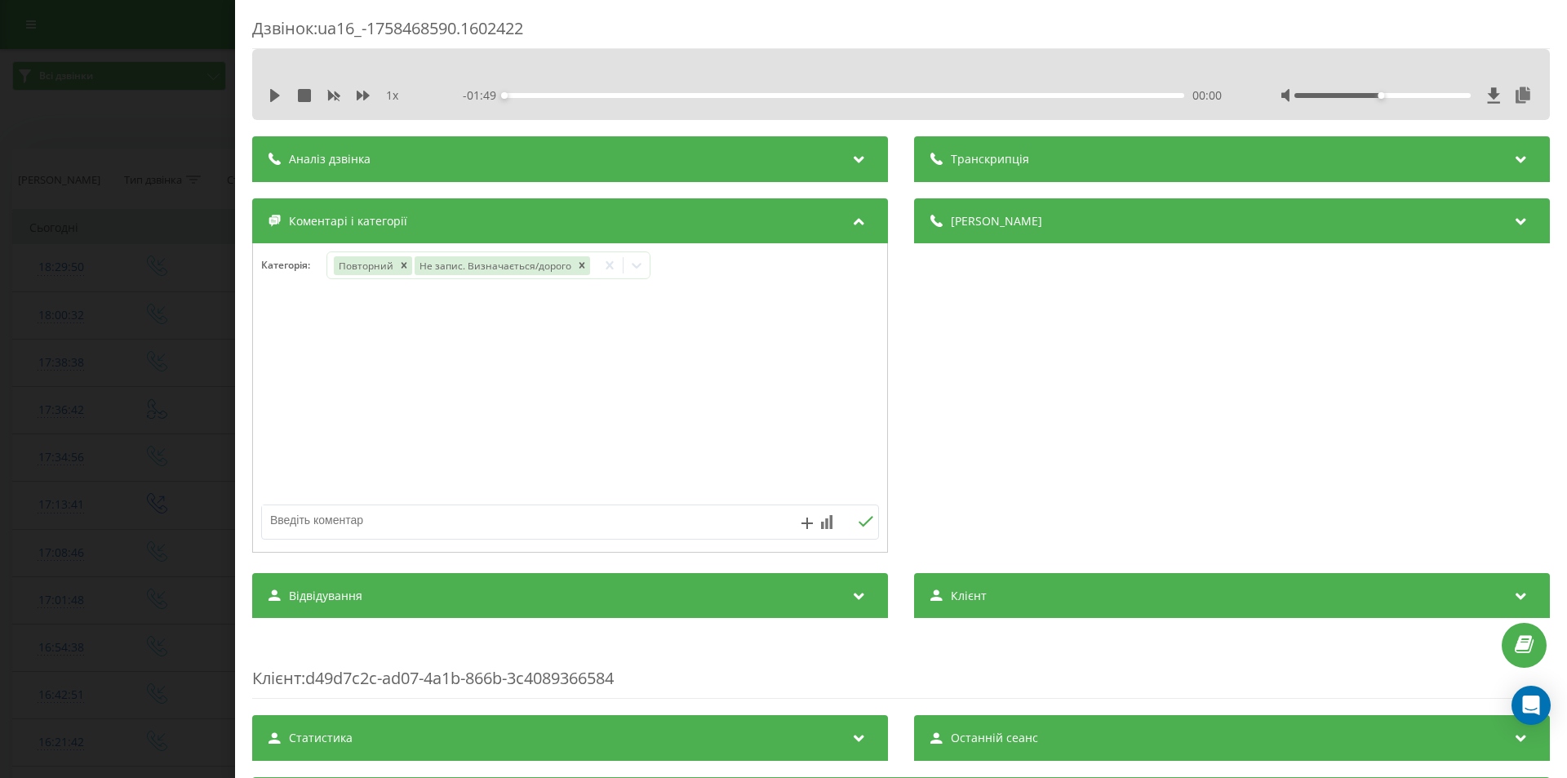
click at [92, 342] on div "Дзвінок : ua16_-1758468590.1602422 1 x - 01:49 00:00 00:00 Транскрипція Для AI-…" at bounding box center [783, 389] width 1567 height 778
